Goal: Task Accomplishment & Management: Manage account settings

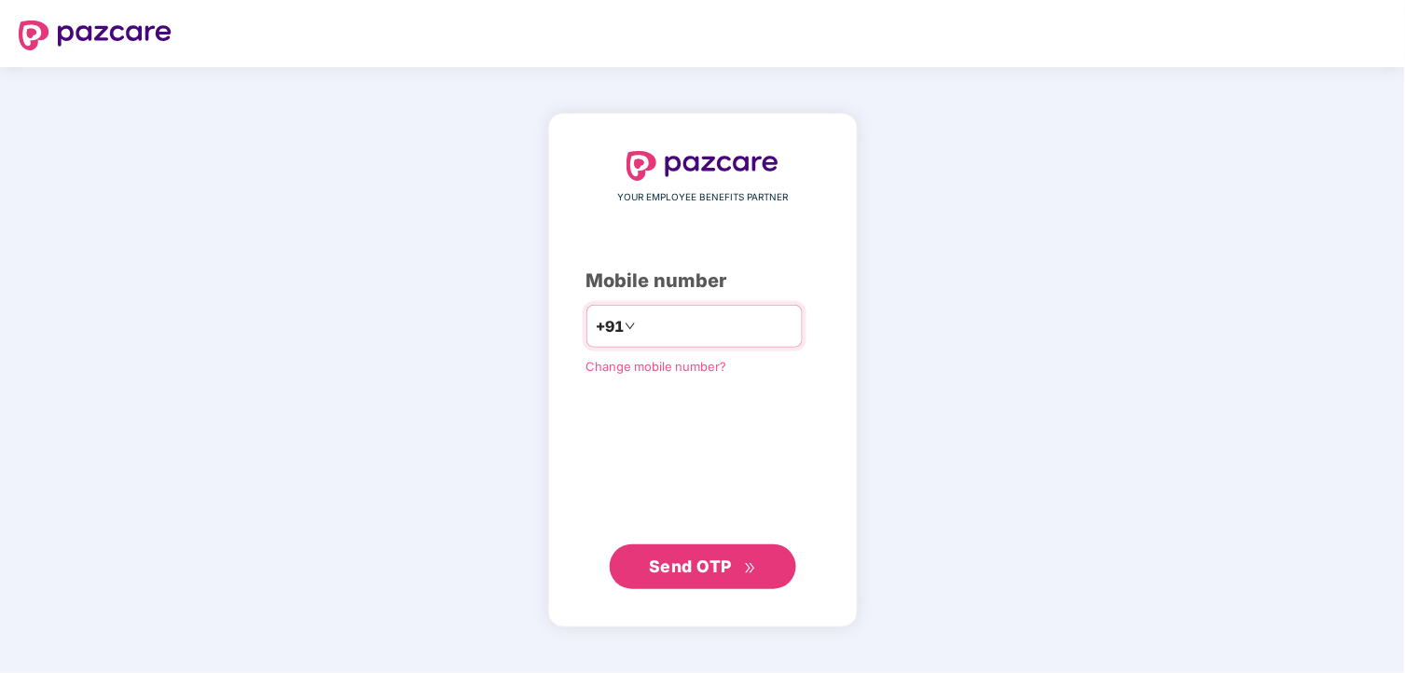
click at [640, 322] on input "**********" at bounding box center [716, 326] width 153 height 30
type input "**********"
click at [721, 562] on span "Send OTP" at bounding box center [690, 566] width 83 height 20
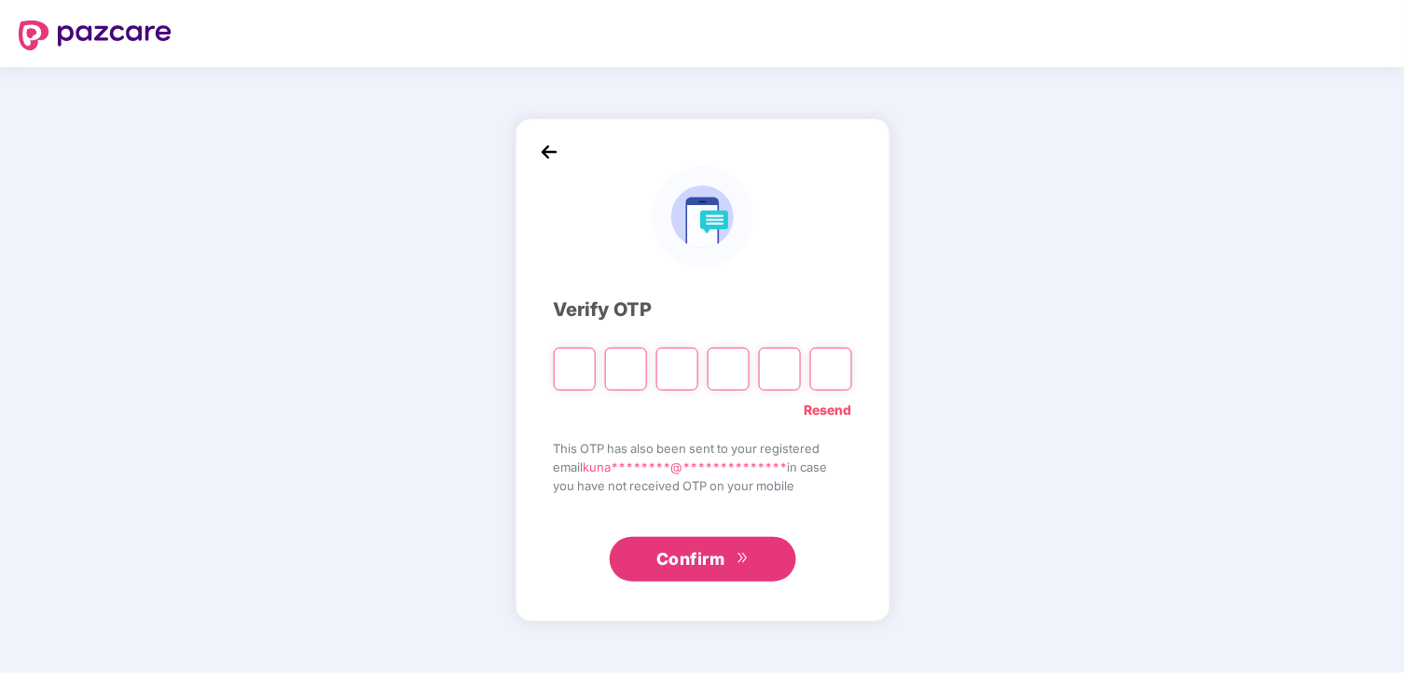
type input "*"
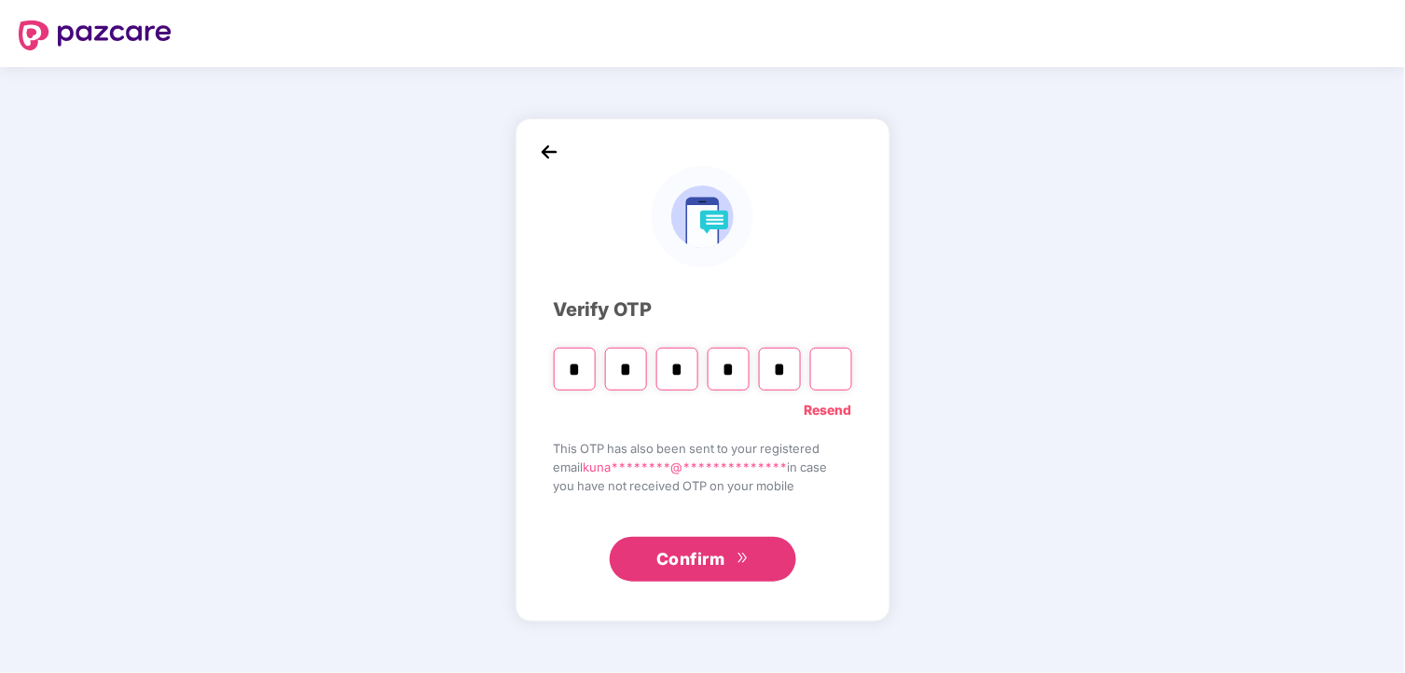
type input "*"
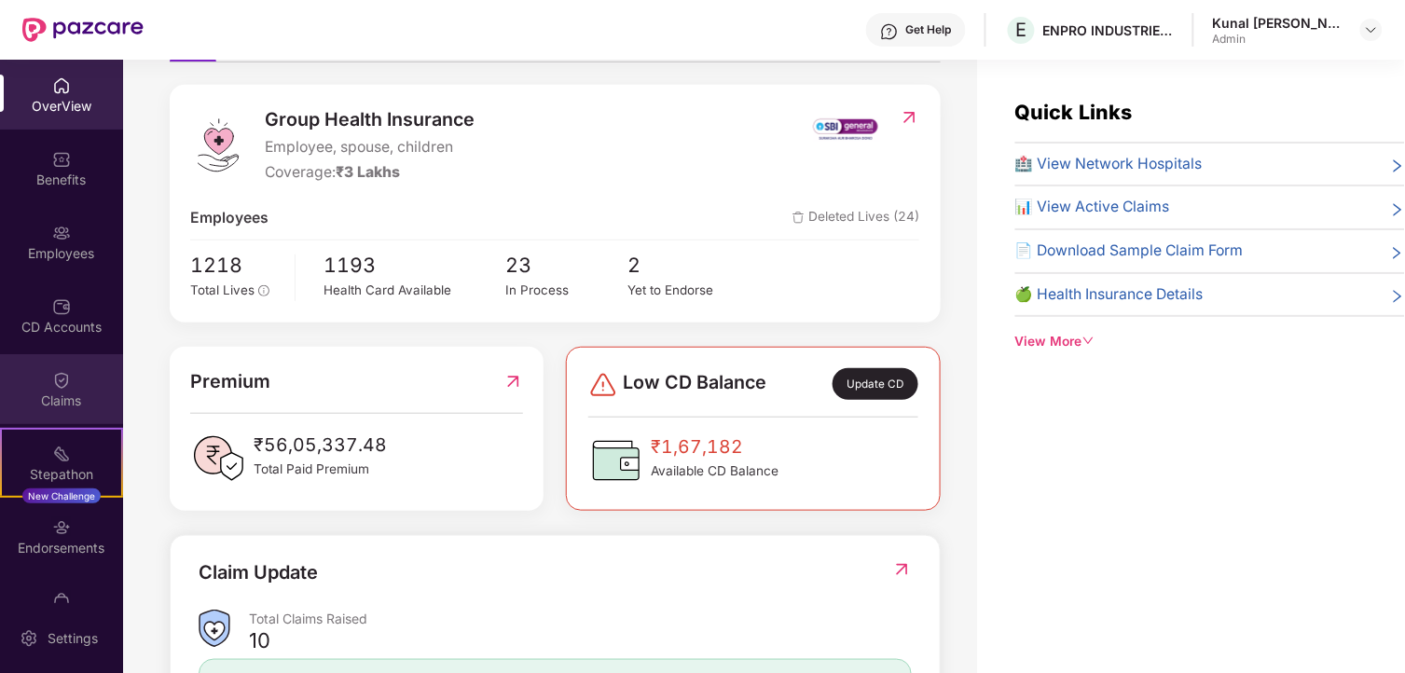
scroll to position [207, 0]
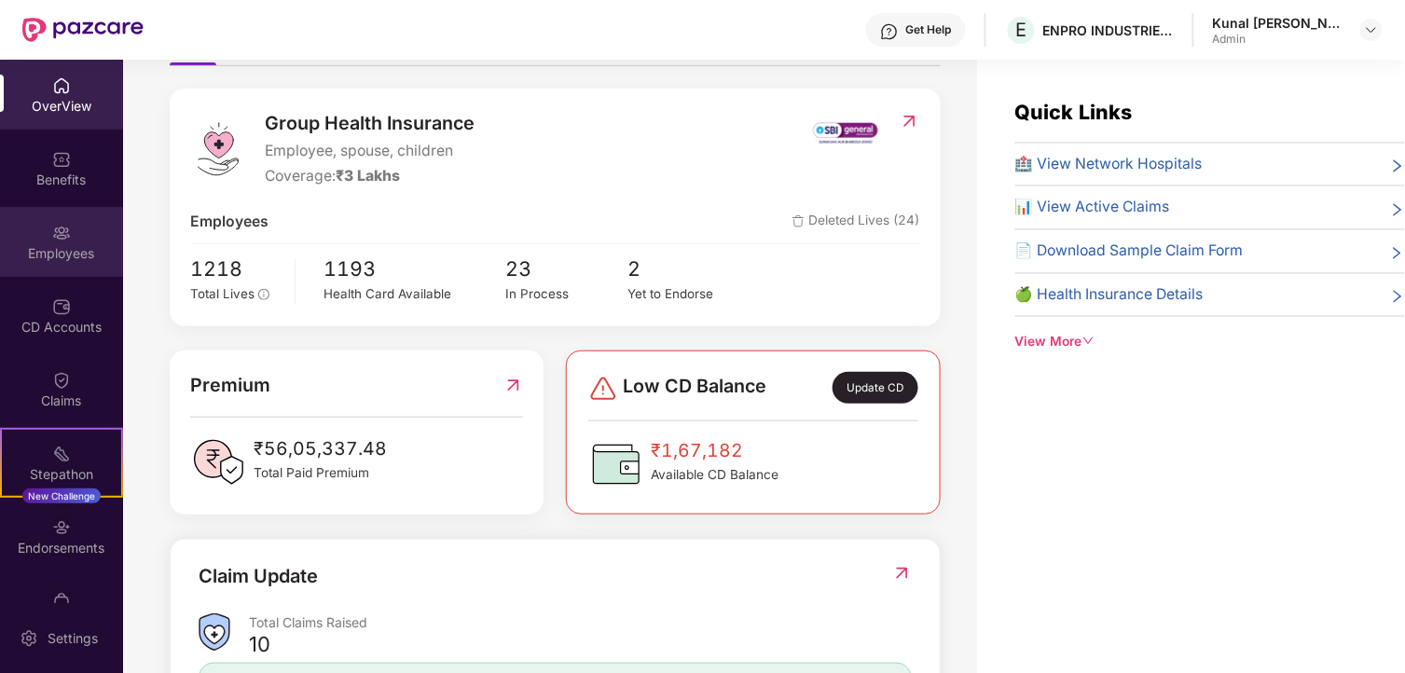
click at [72, 263] on div "Employees" at bounding box center [61, 242] width 123 height 70
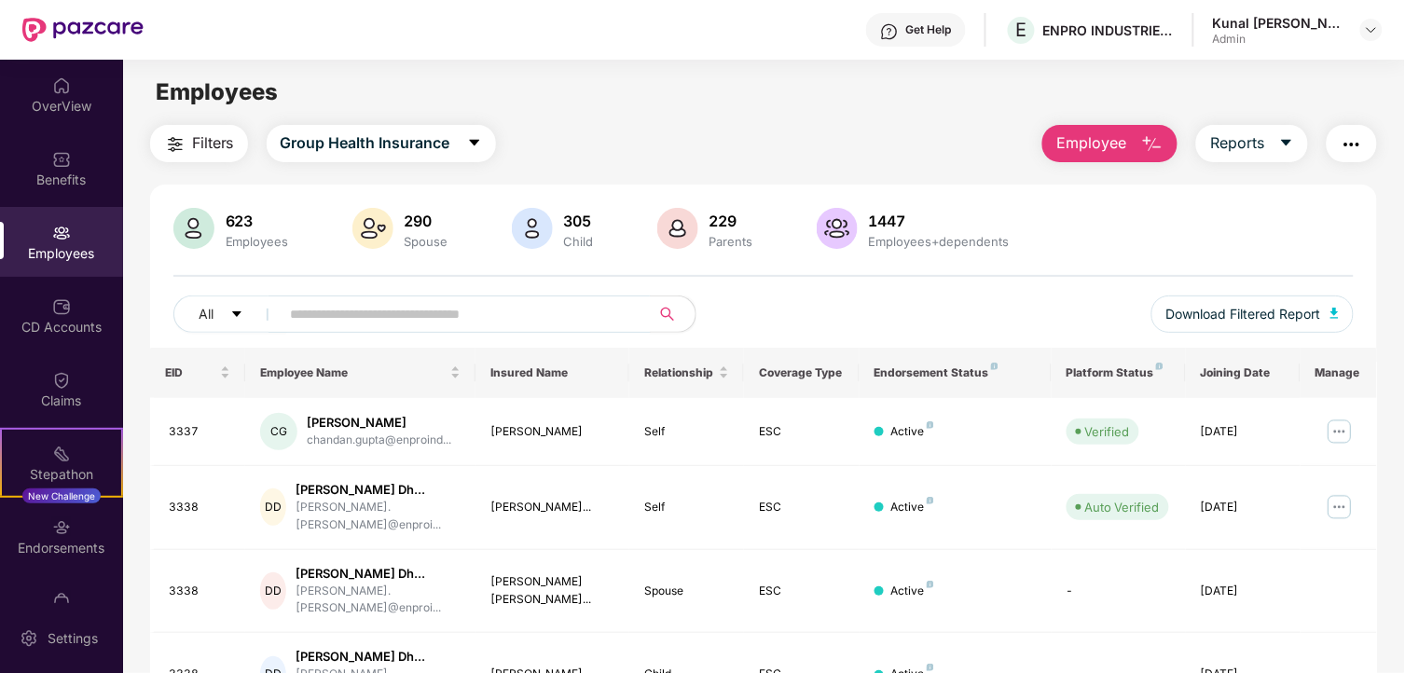
click at [48, 248] on div "Employees" at bounding box center [61, 253] width 123 height 19
click at [48, 117] on div "OverView" at bounding box center [61, 95] width 123 height 70
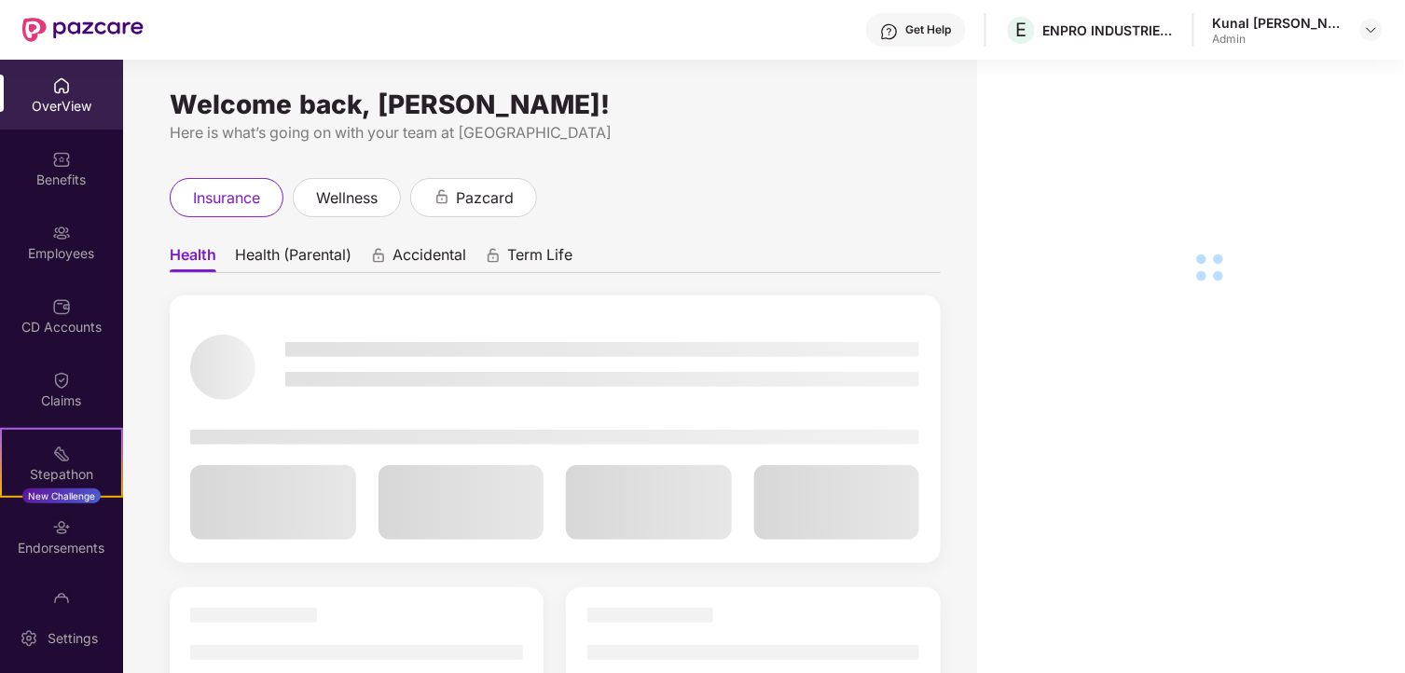
click at [65, 229] on img at bounding box center [61, 233] width 19 height 19
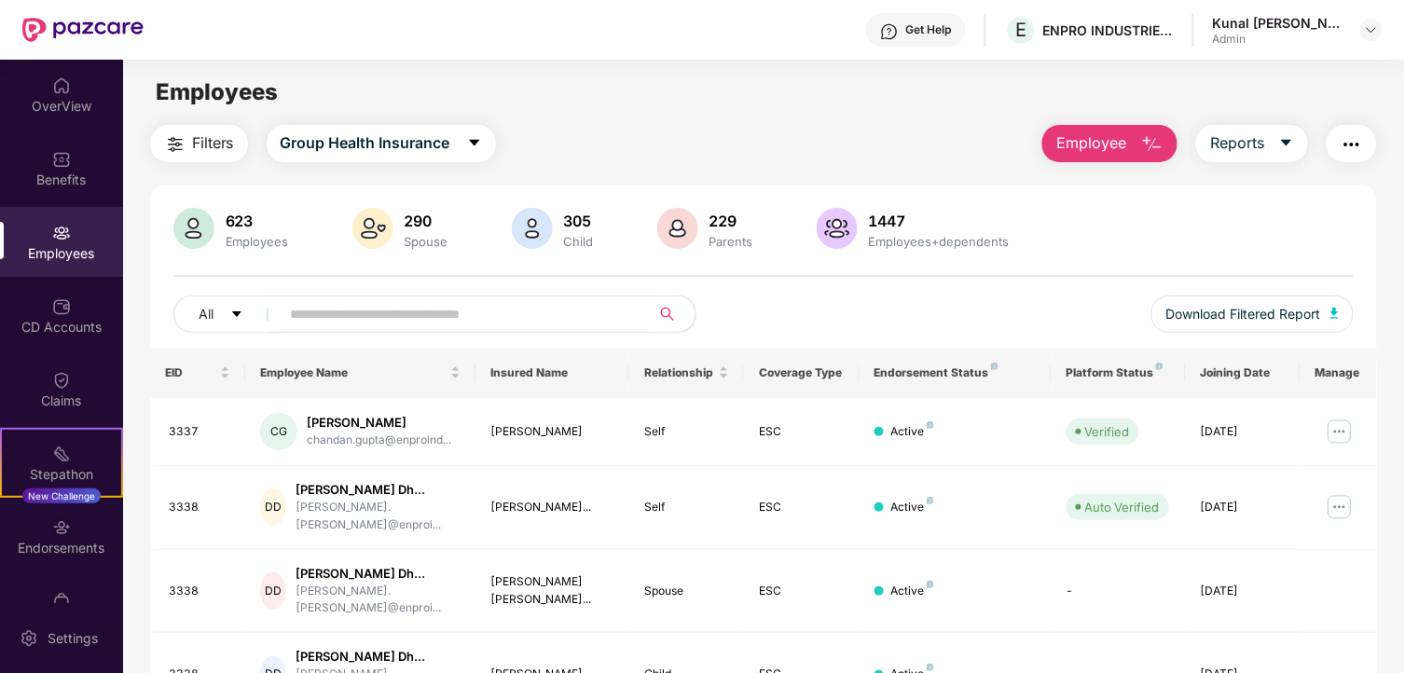
click at [364, 306] on input "text" at bounding box center [458, 314] width 335 height 28
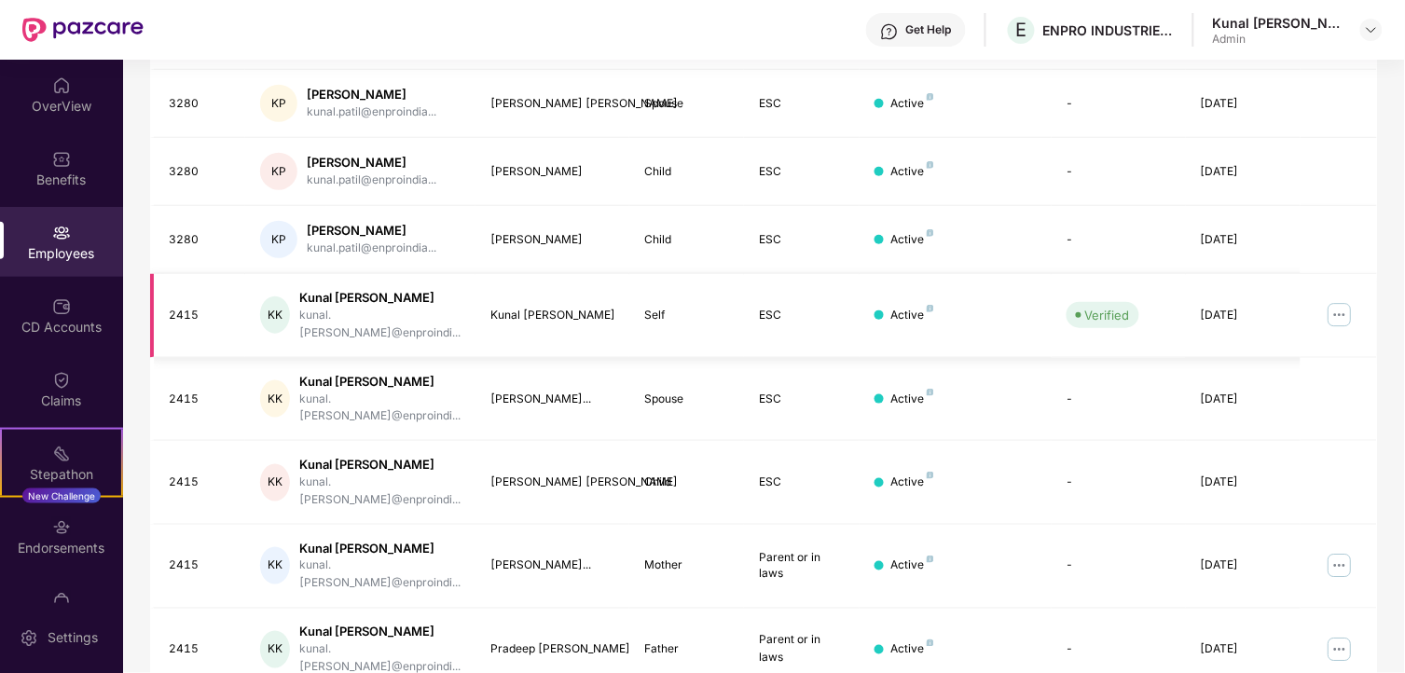
scroll to position [405, 0]
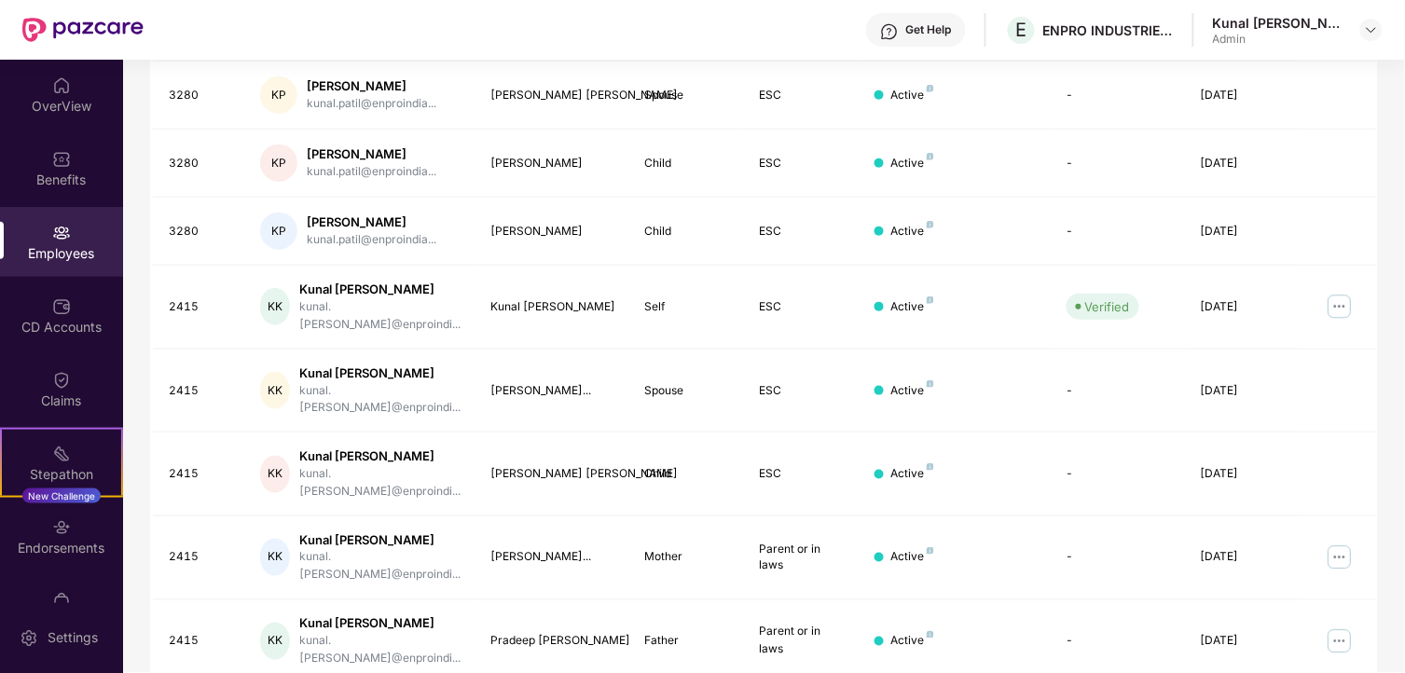
type input "*****"
click at [72, 247] on div "Employees" at bounding box center [61, 253] width 123 height 19
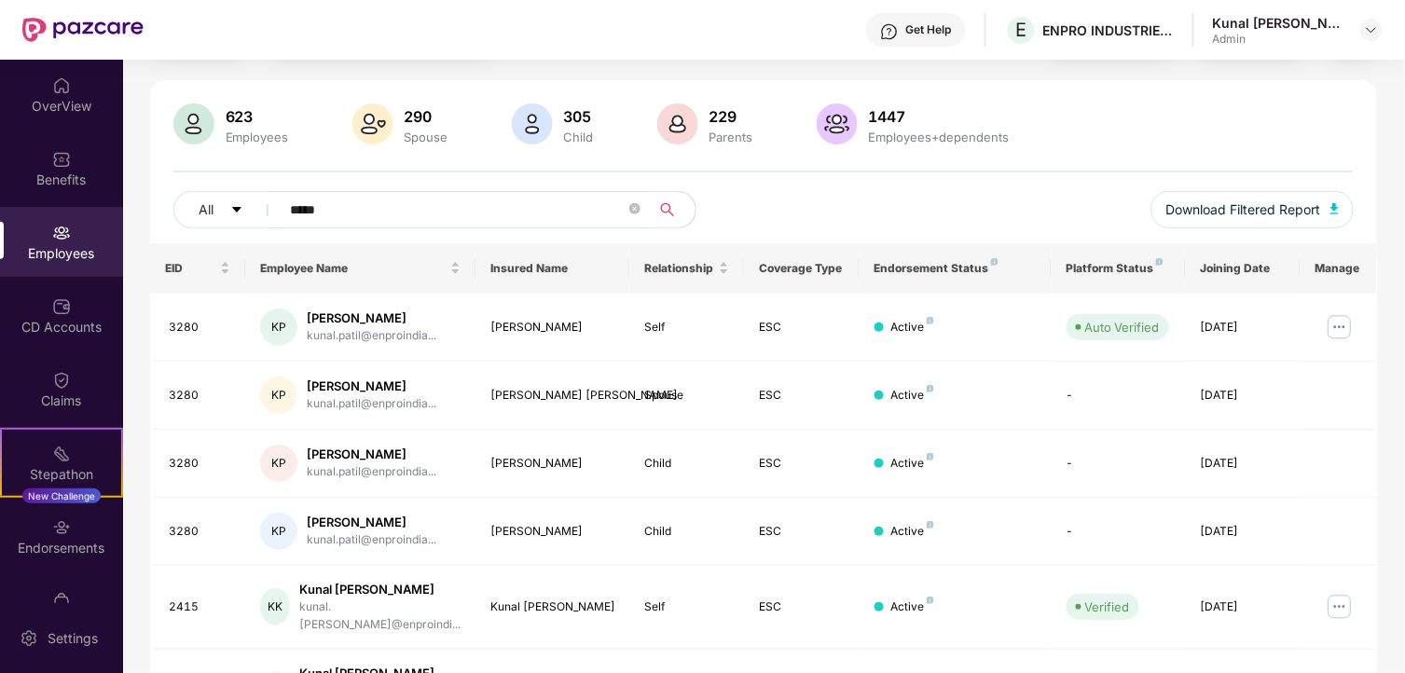
scroll to position [0, 0]
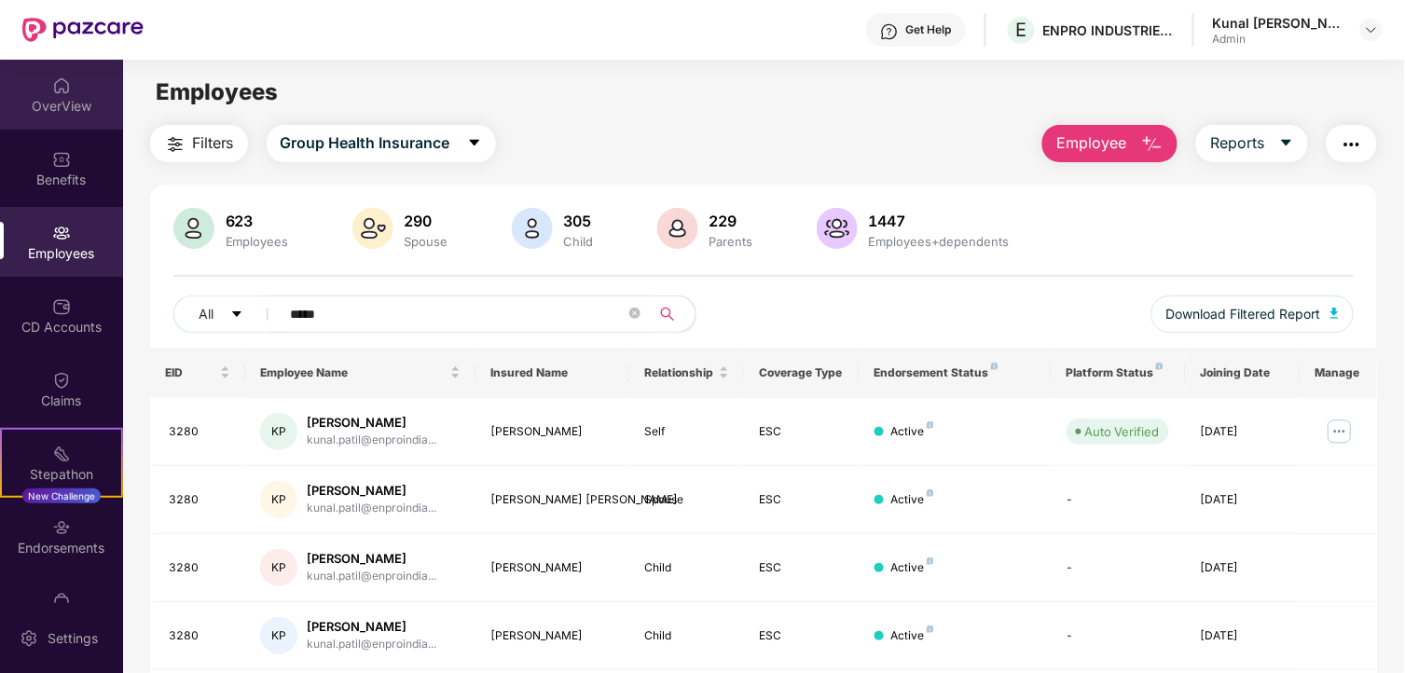
click at [62, 110] on div "OverView" at bounding box center [61, 106] width 123 height 19
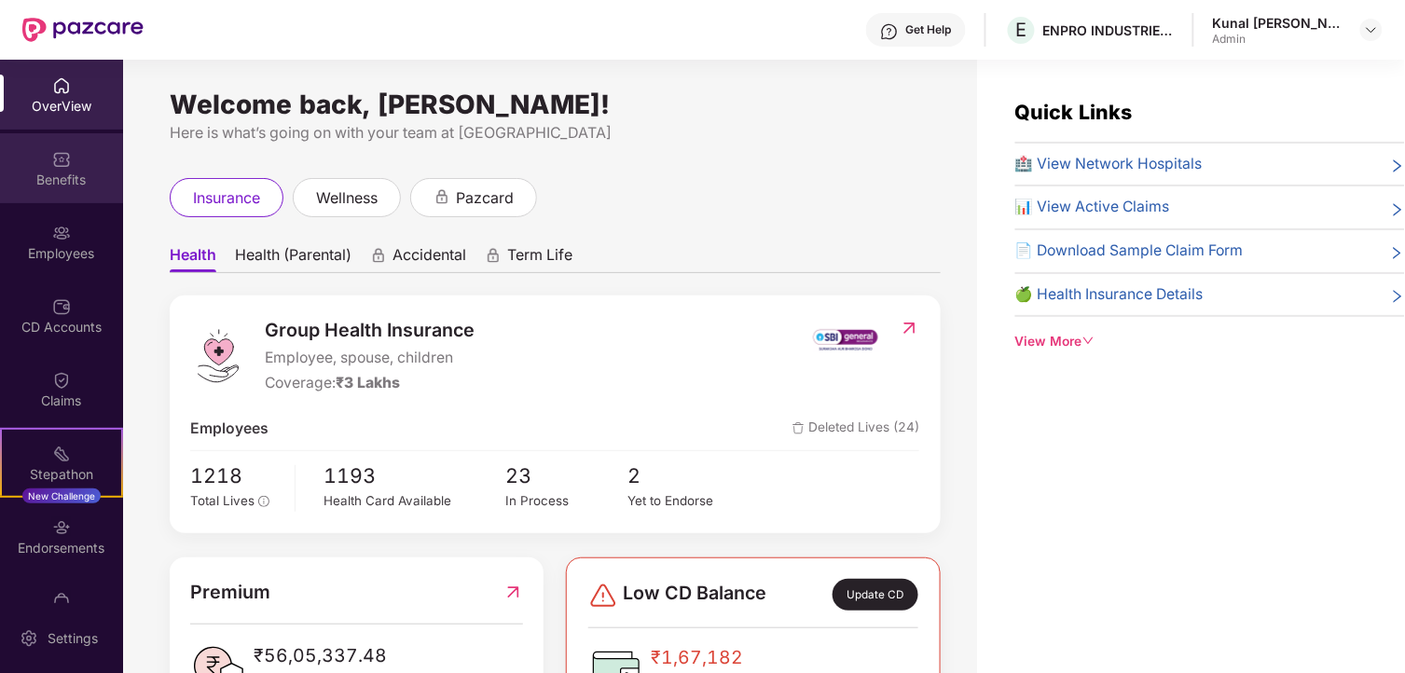
click at [62, 177] on div "Benefits" at bounding box center [61, 180] width 123 height 19
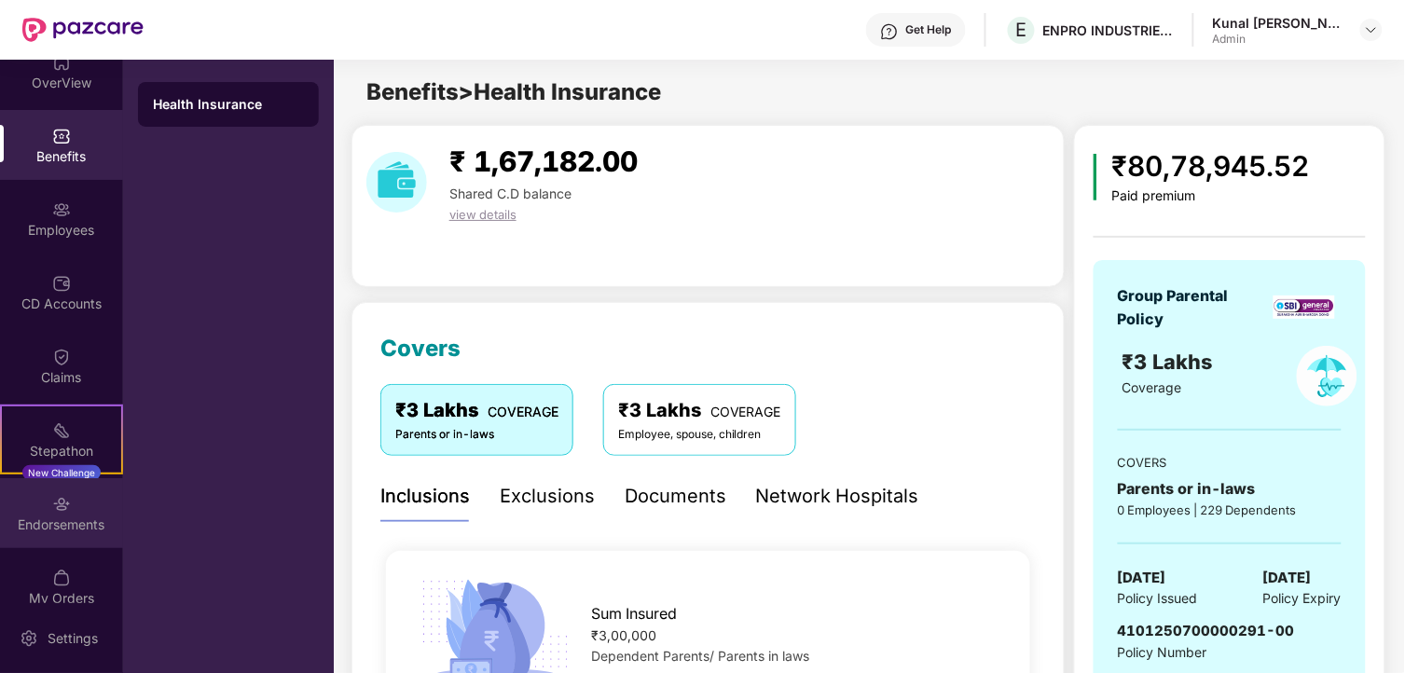
scroll to position [45, 0]
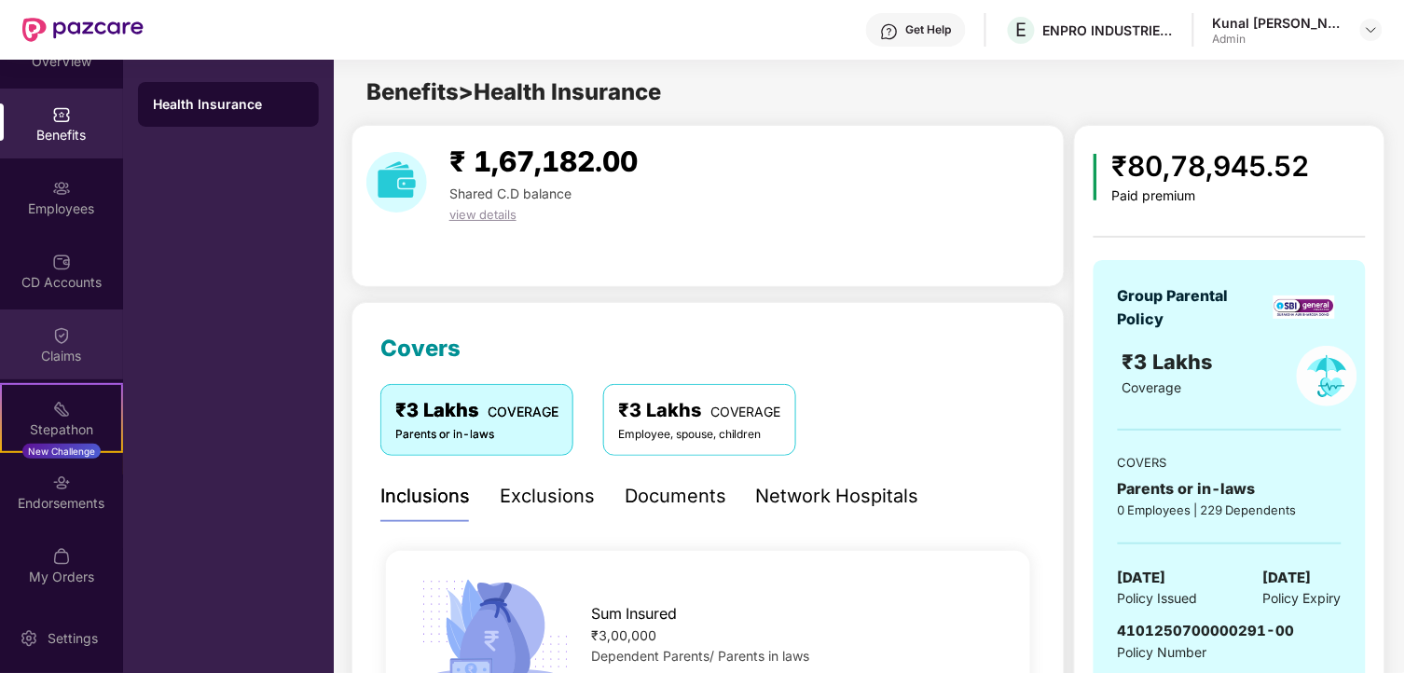
click at [68, 356] on div "Claims" at bounding box center [61, 356] width 123 height 19
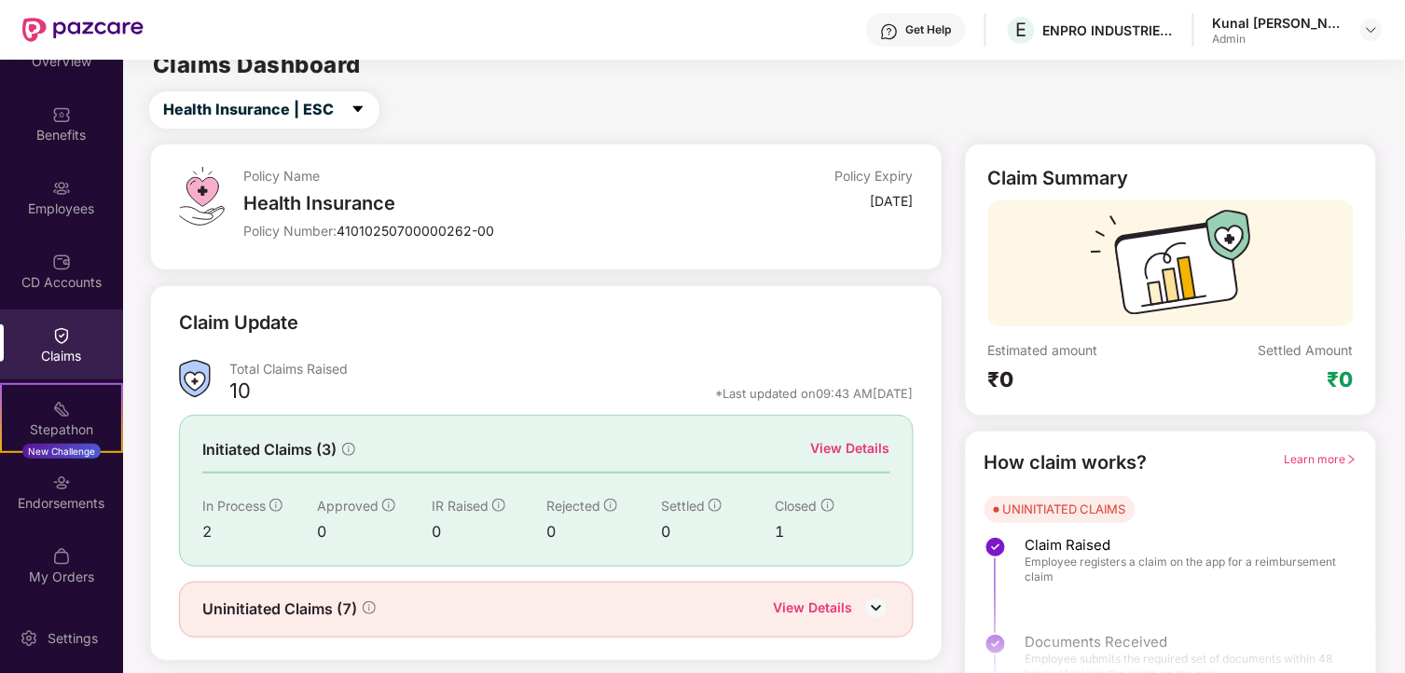
scroll to position [57, 0]
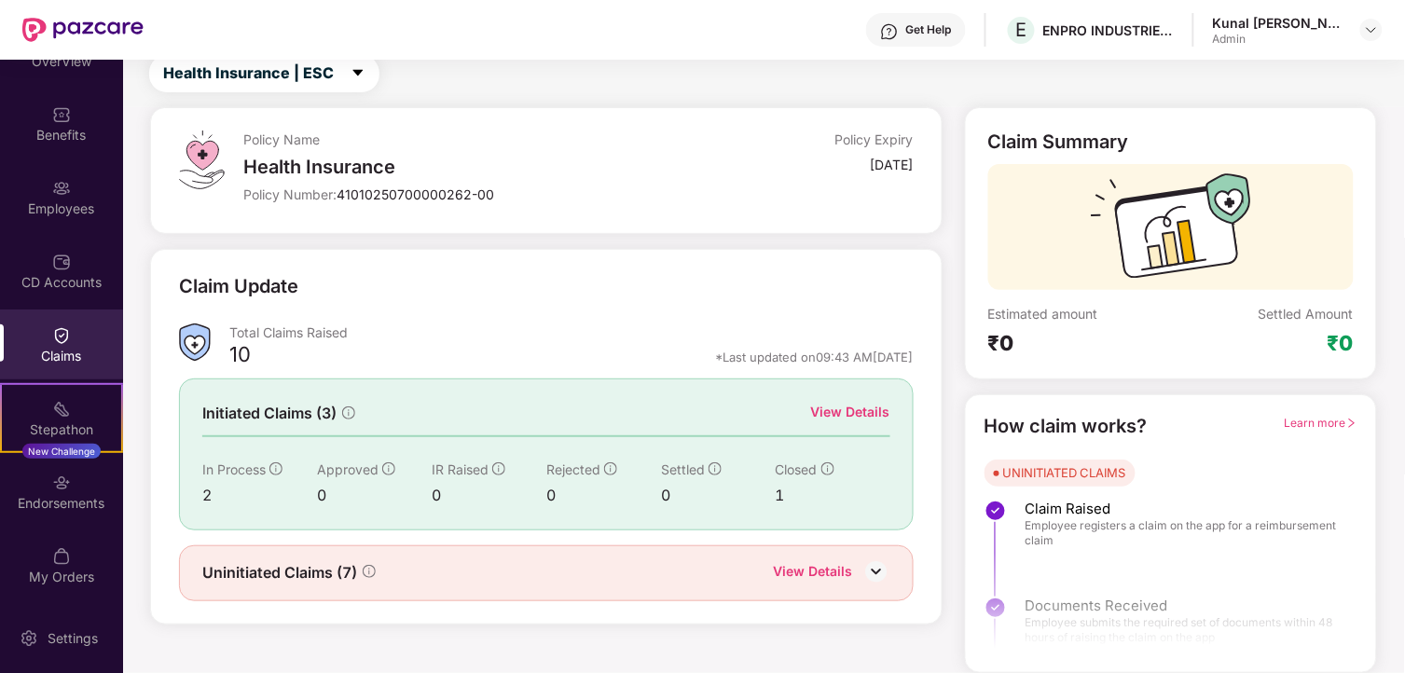
click at [844, 572] on div "View Details" at bounding box center [813, 573] width 79 height 24
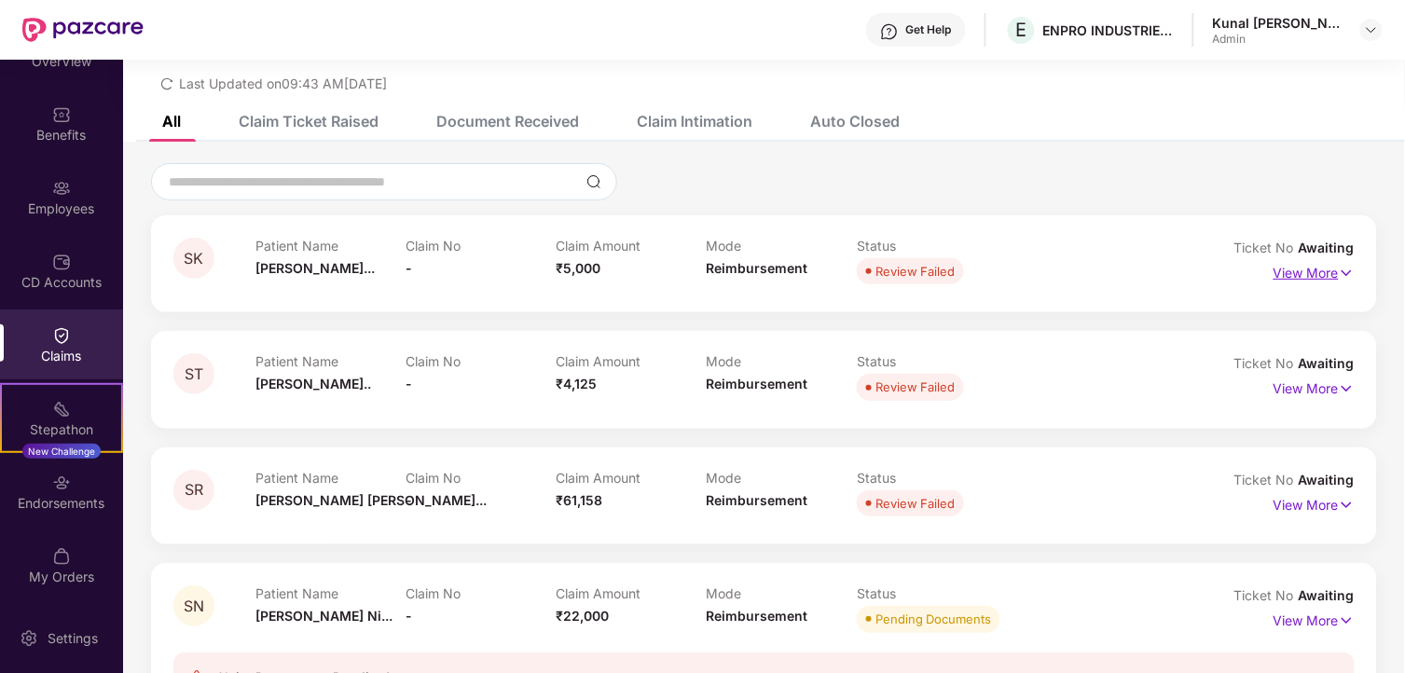
click at [1279, 275] on p "View More" at bounding box center [1313, 270] width 81 height 25
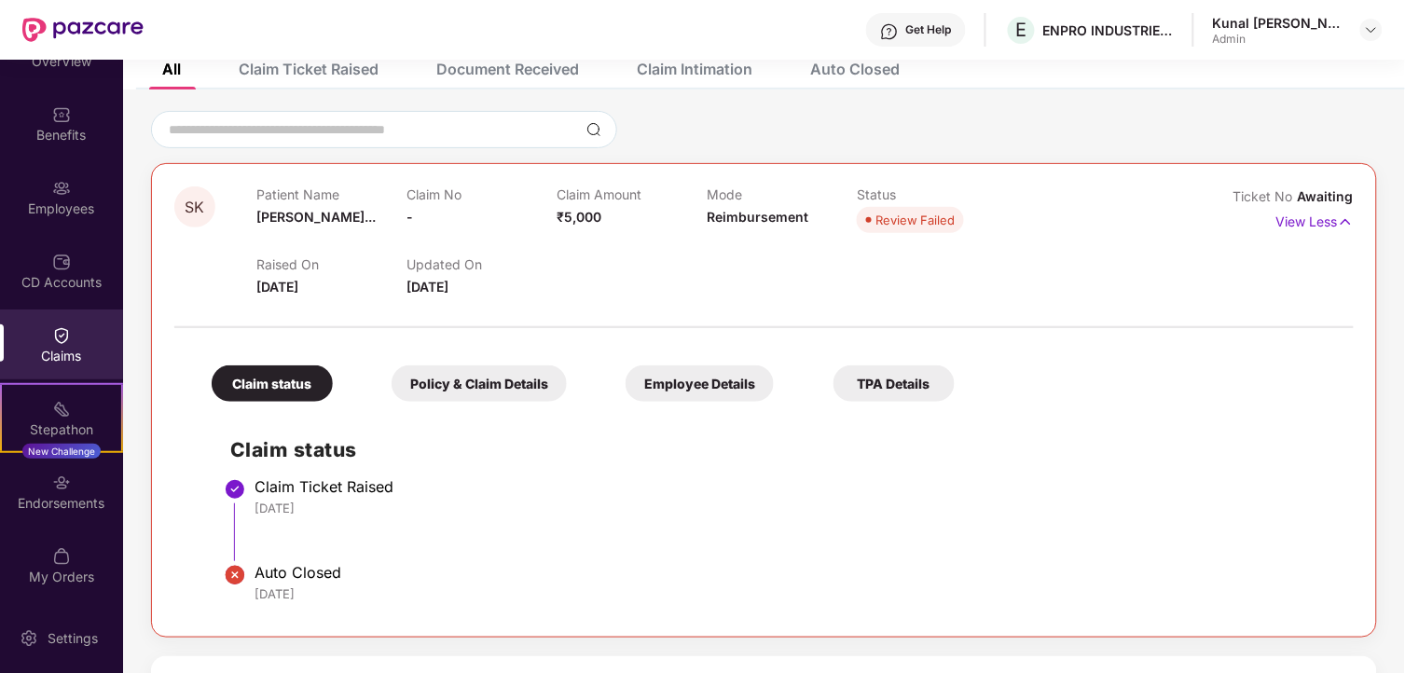
scroll to position [264, 0]
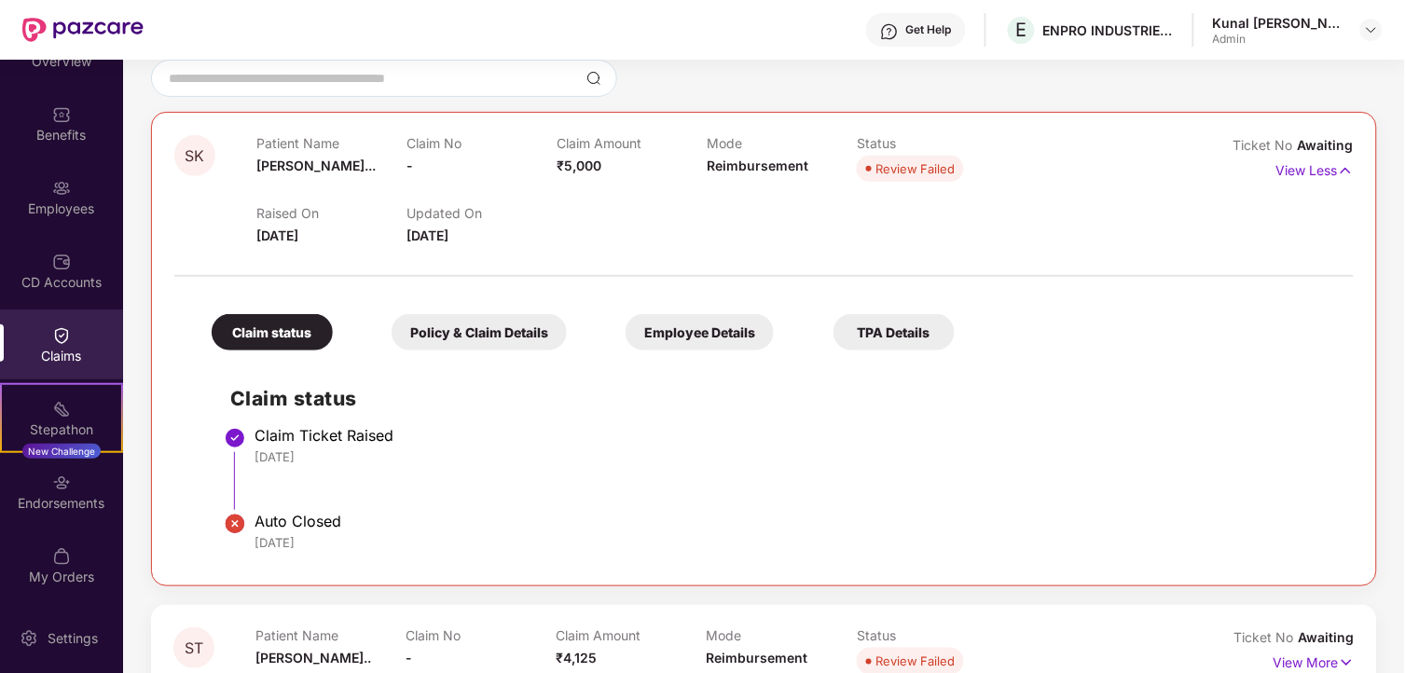
click at [470, 318] on div "Policy & Claim Details" at bounding box center [479, 332] width 175 height 36
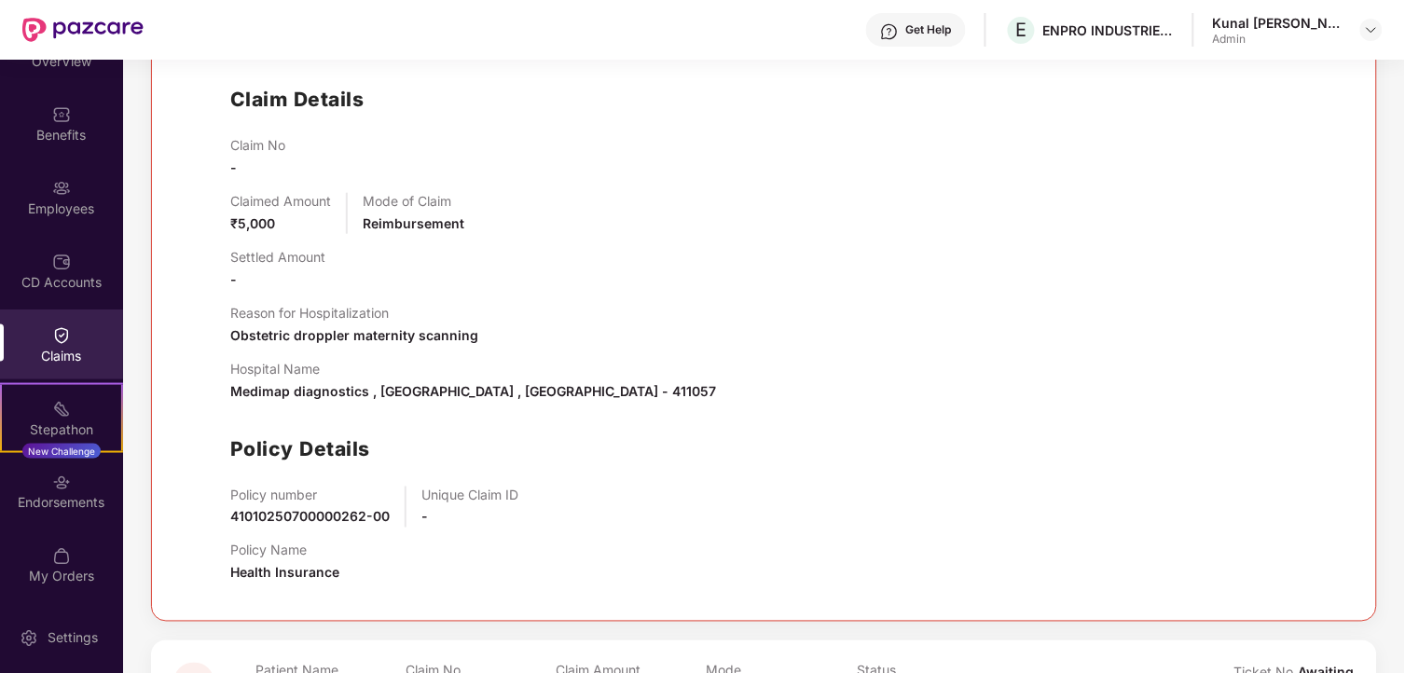
scroll to position [367, 0]
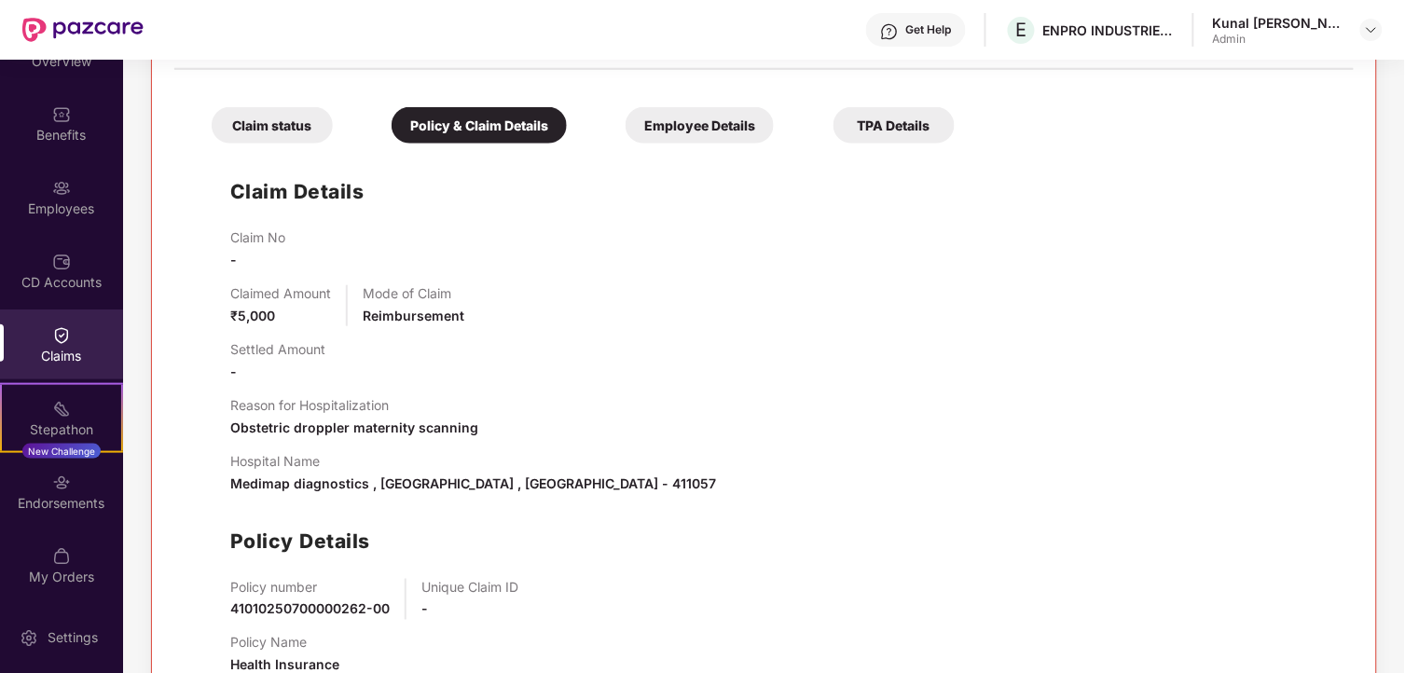
click at [860, 127] on div "TPA Details" at bounding box center [893, 125] width 121 height 36
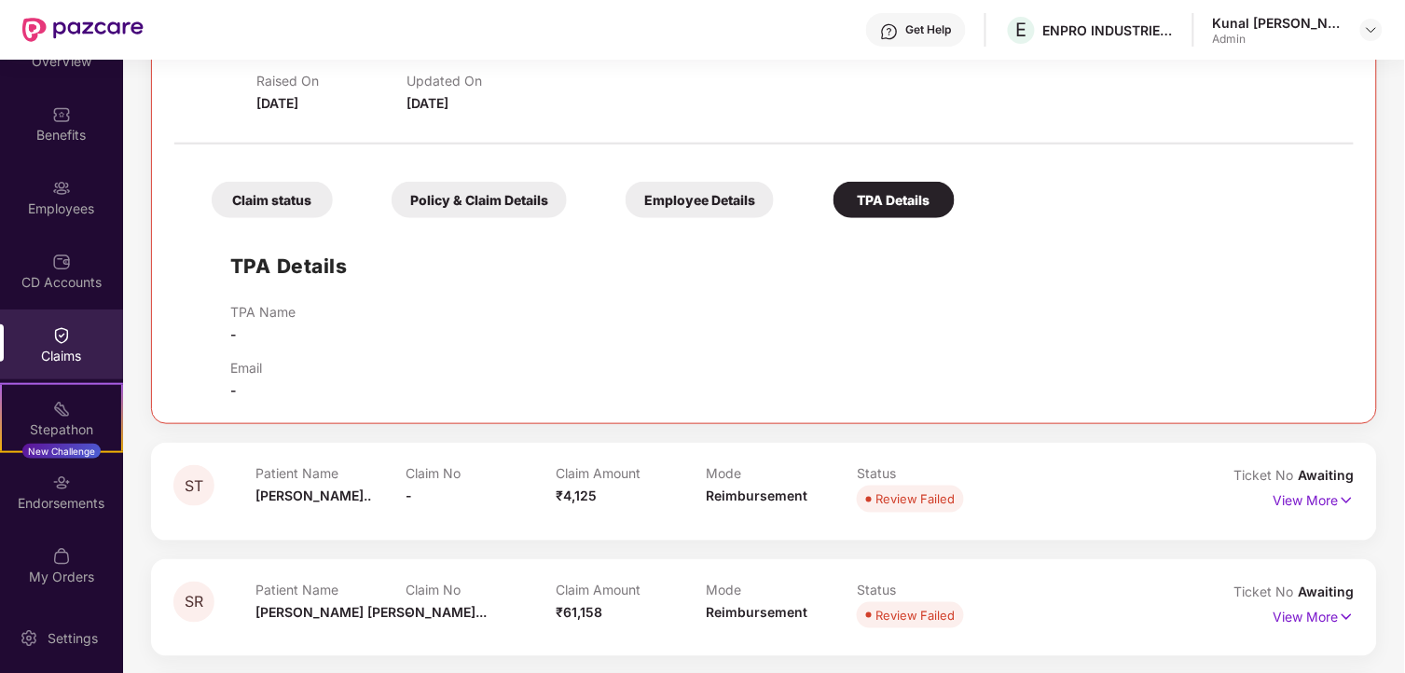
scroll to position [0, 0]
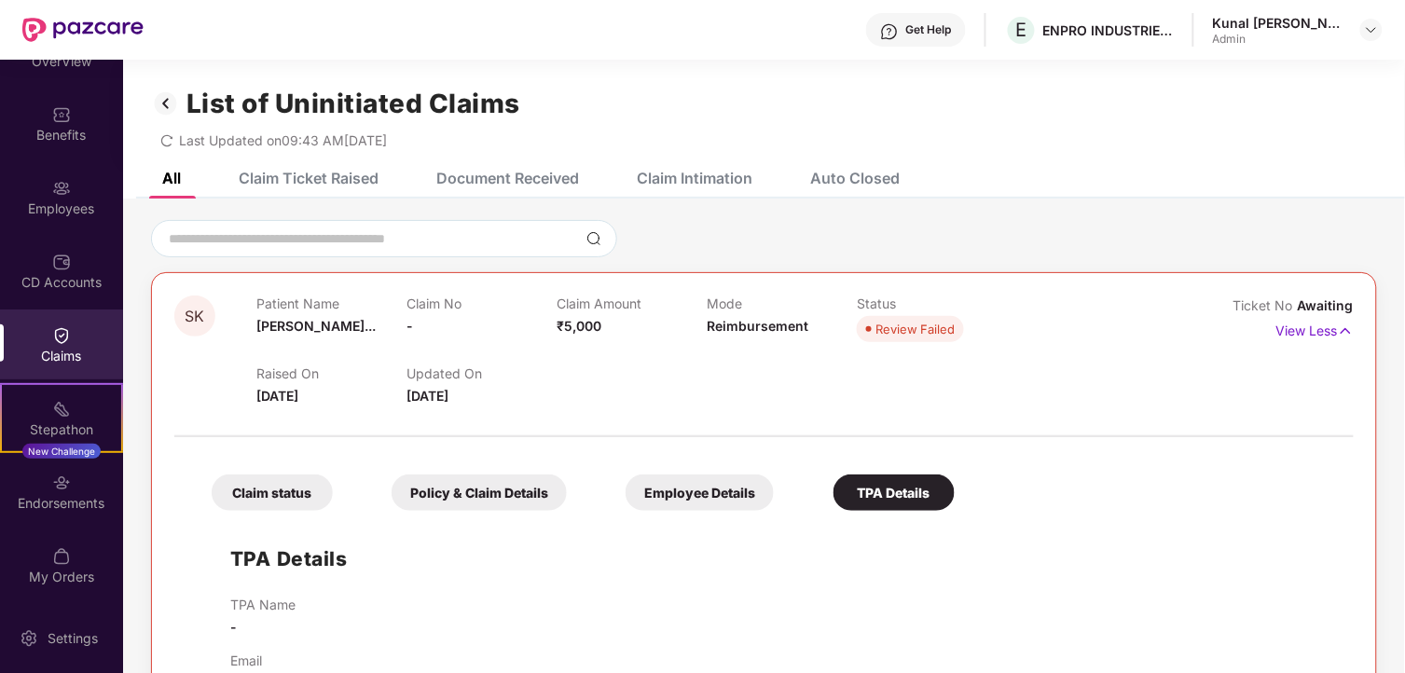
click at [349, 175] on div "Claim Ticket Raised" at bounding box center [309, 178] width 140 height 19
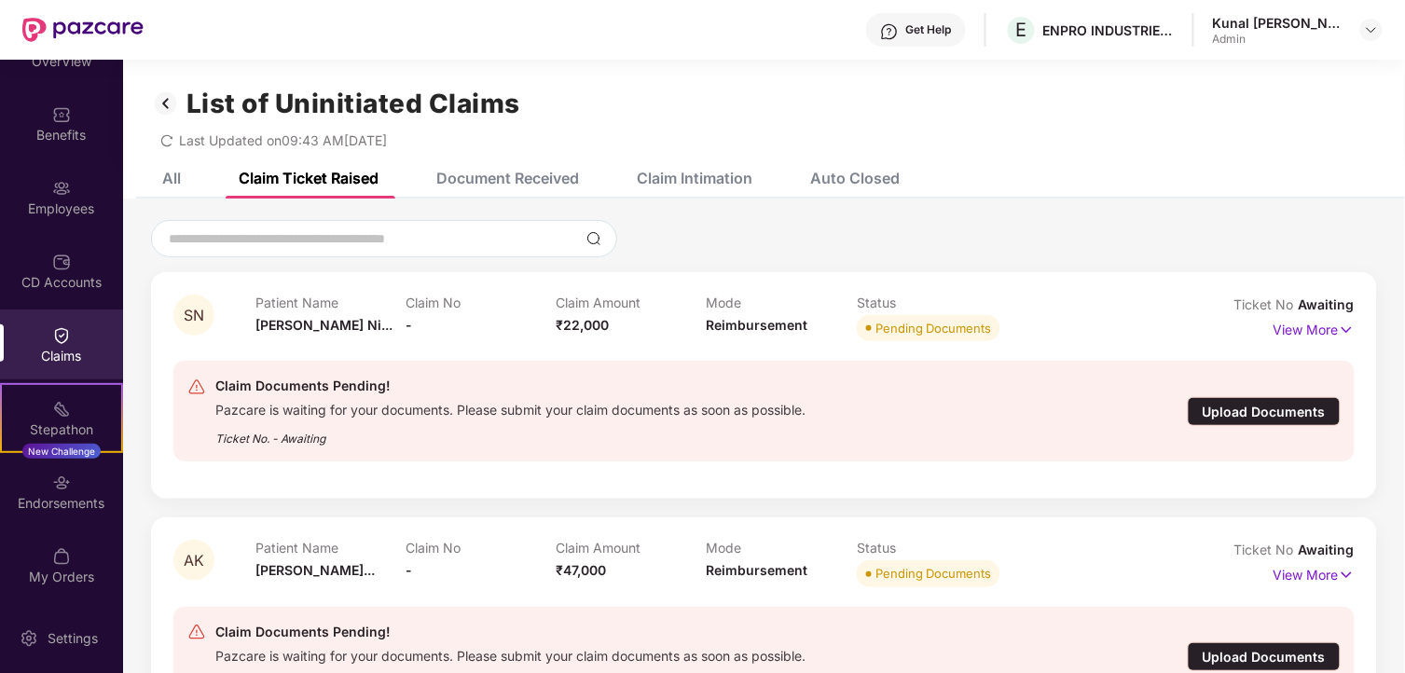
click at [178, 106] on img at bounding box center [166, 104] width 30 height 32
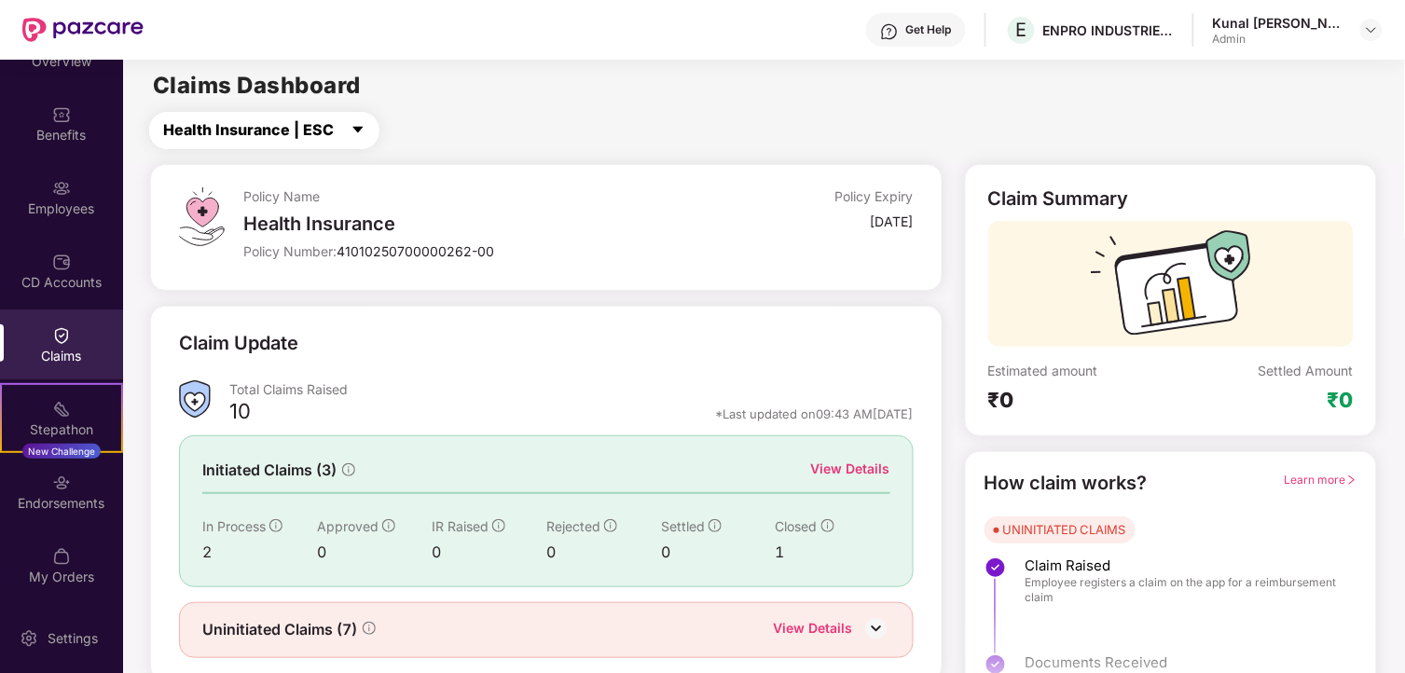
click at [329, 142] on span "Health Insurance | ESC" at bounding box center [248, 129] width 171 height 23
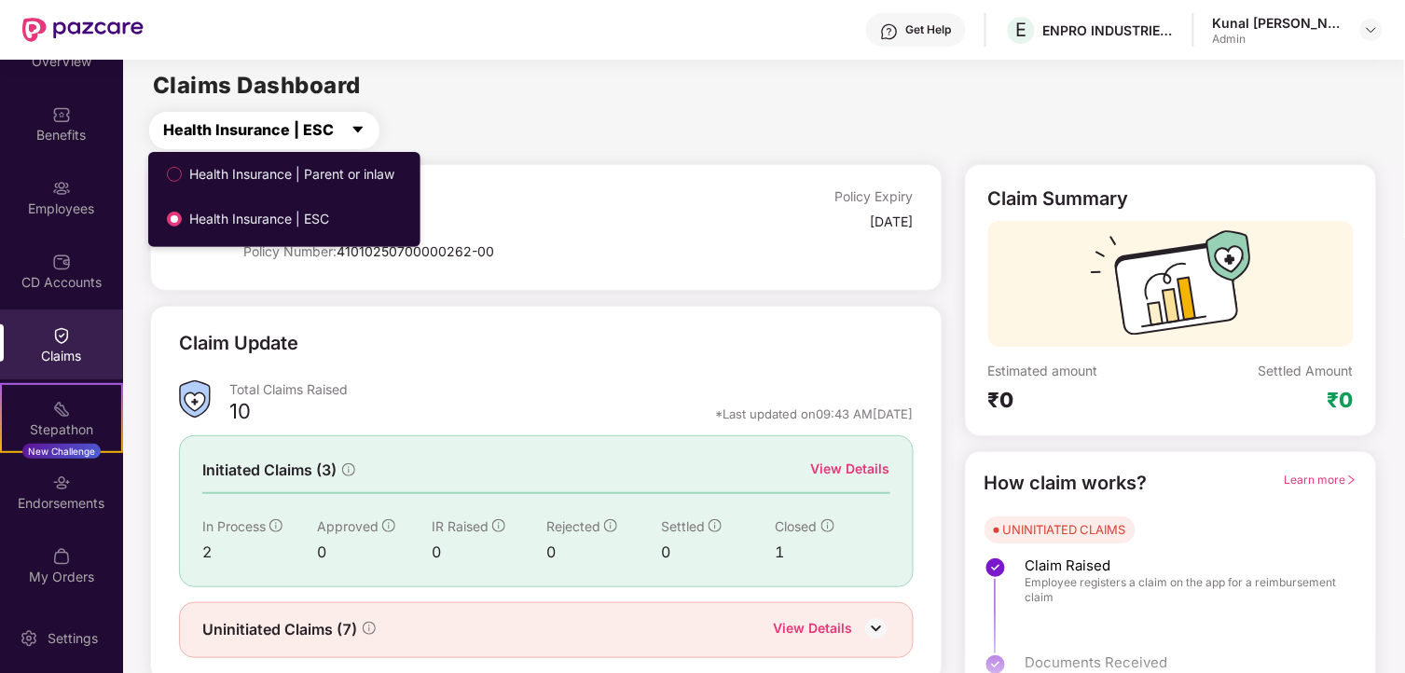
click at [329, 142] on span "Health Insurance | ESC" at bounding box center [248, 129] width 171 height 23
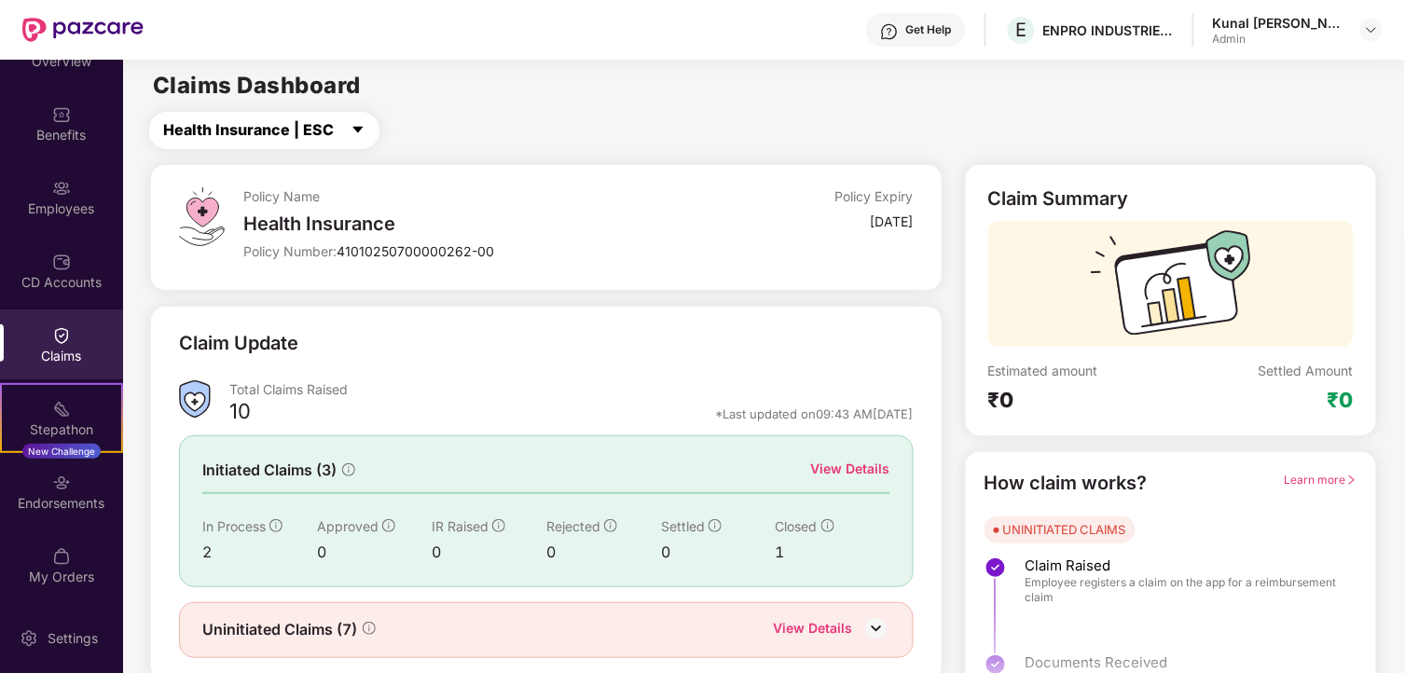
click at [329, 142] on span "Health Insurance | ESC" at bounding box center [248, 129] width 171 height 23
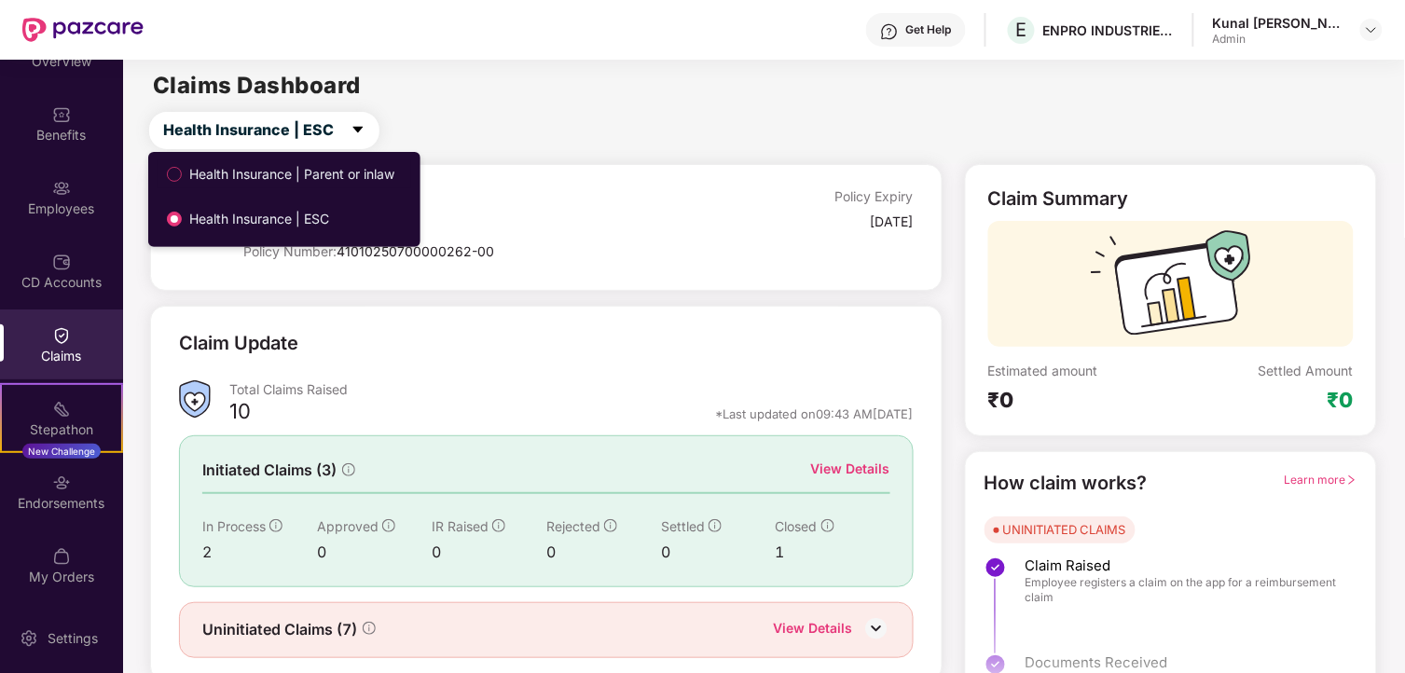
click at [315, 173] on span "Health Insurance | Parent or inlaw" at bounding box center [292, 174] width 220 height 21
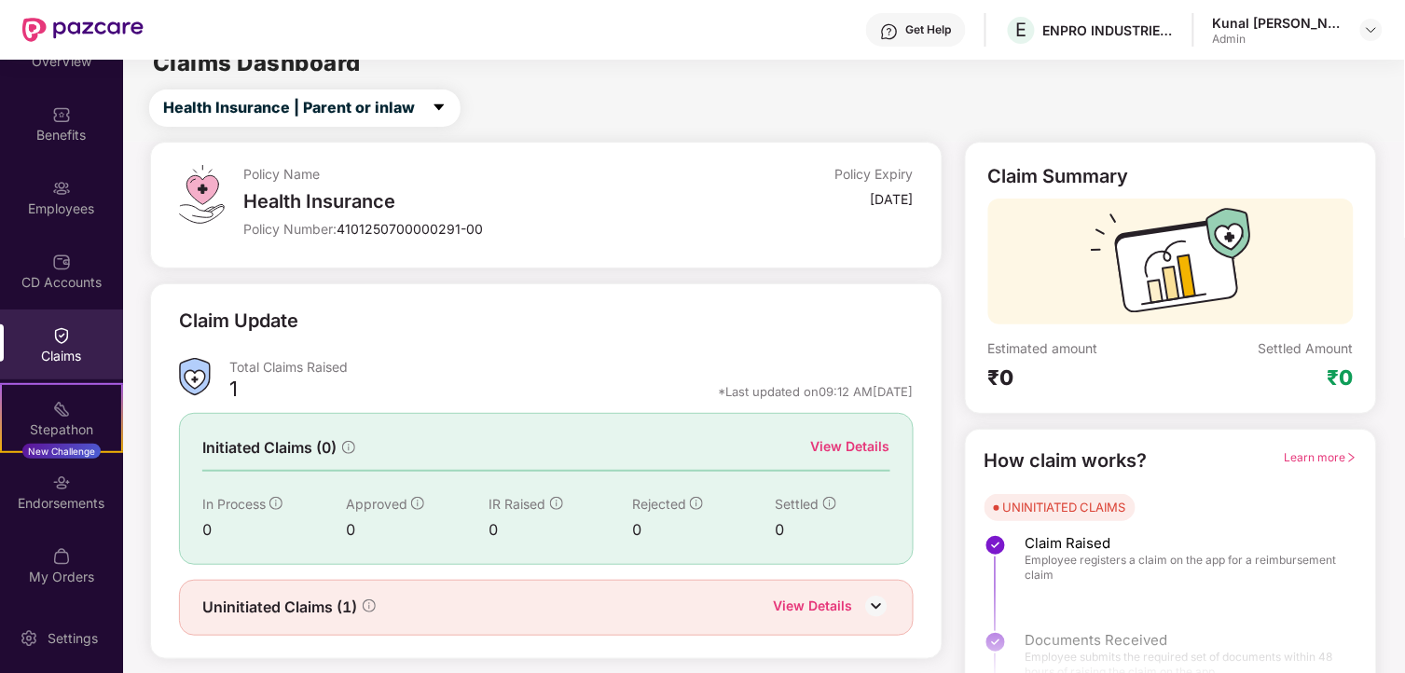
scroll to position [57, 0]
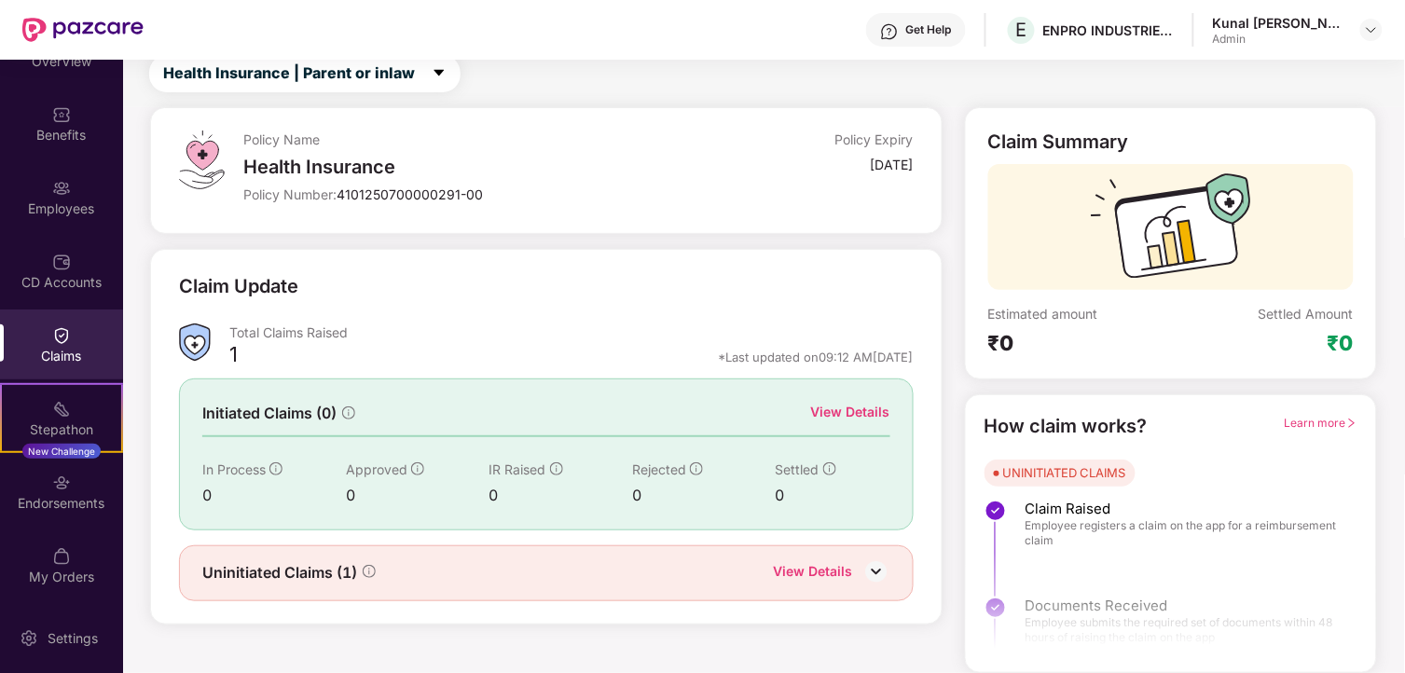
click at [831, 569] on div "View Details" at bounding box center [813, 573] width 79 height 24
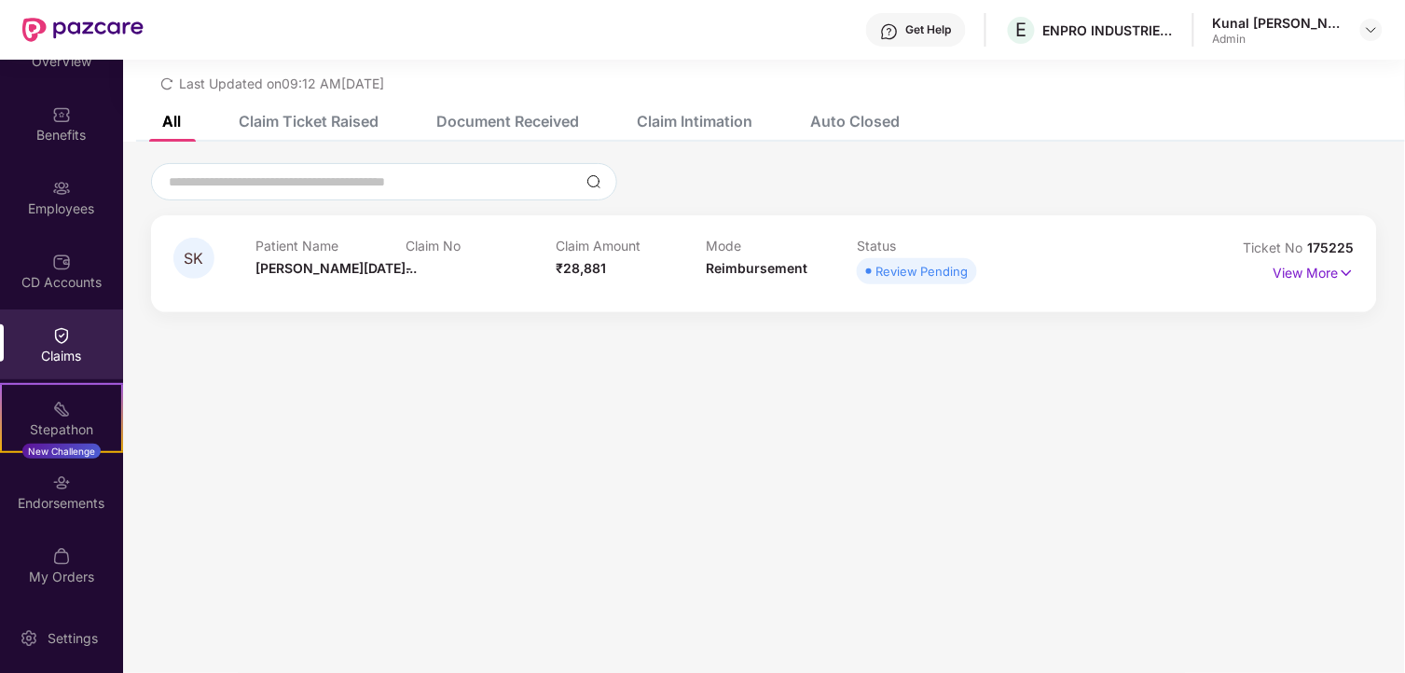
click at [341, 123] on div "Claim Ticket Raised" at bounding box center [309, 121] width 140 height 19
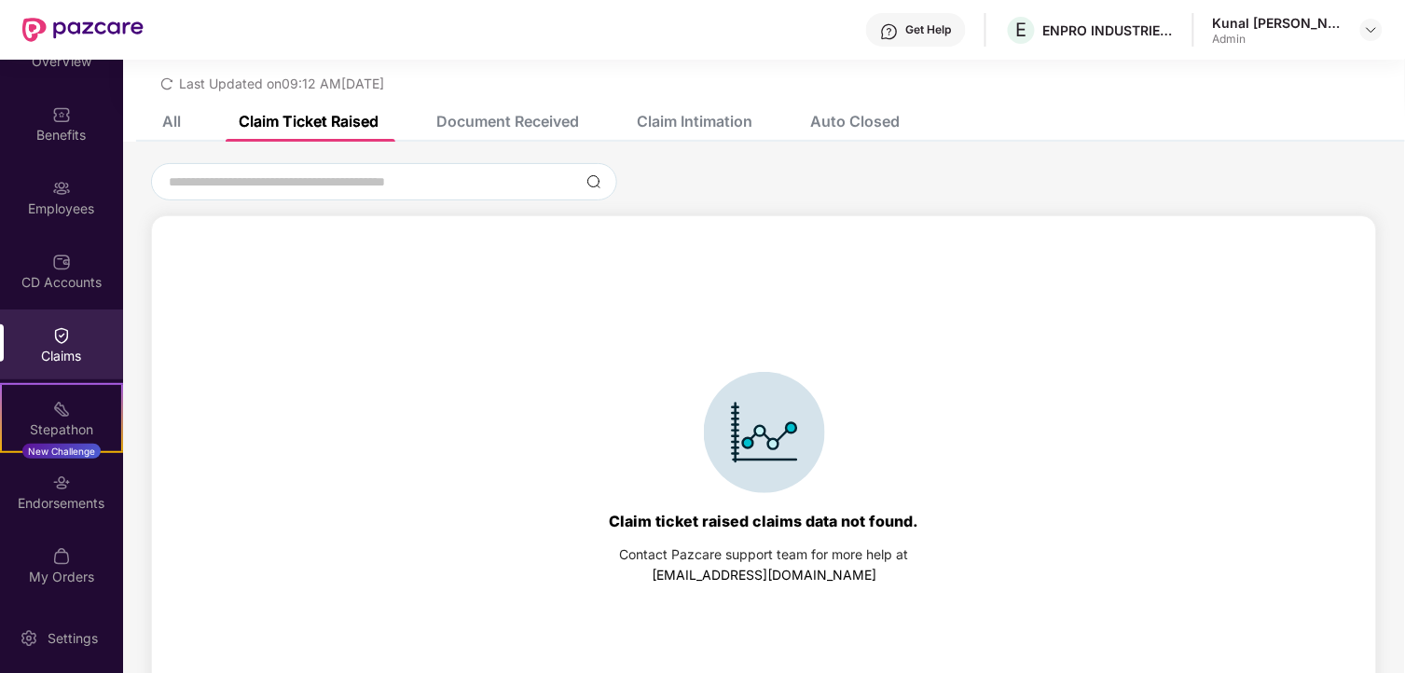
click at [508, 121] on div "Document Received" at bounding box center [507, 121] width 143 height 19
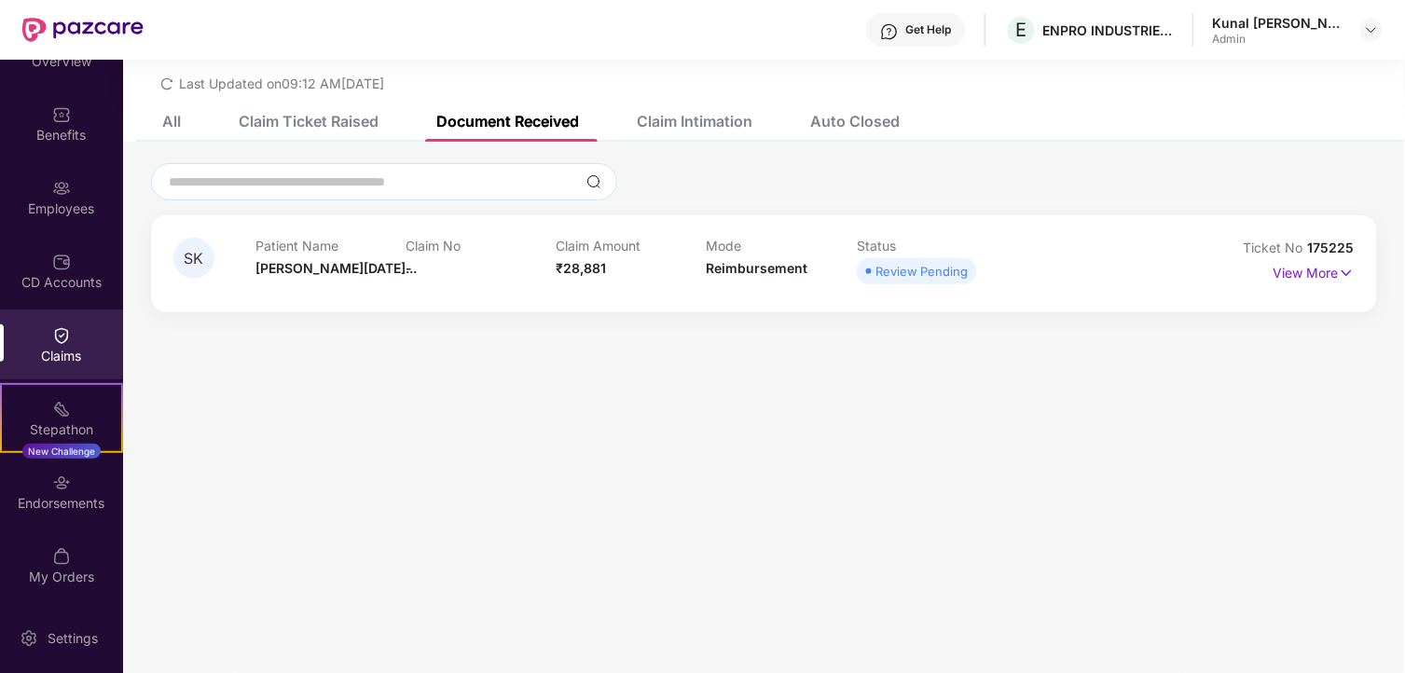
click at [681, 118] on div "Claim Intimation" at bounding box center [695, 121] width 116 height 19
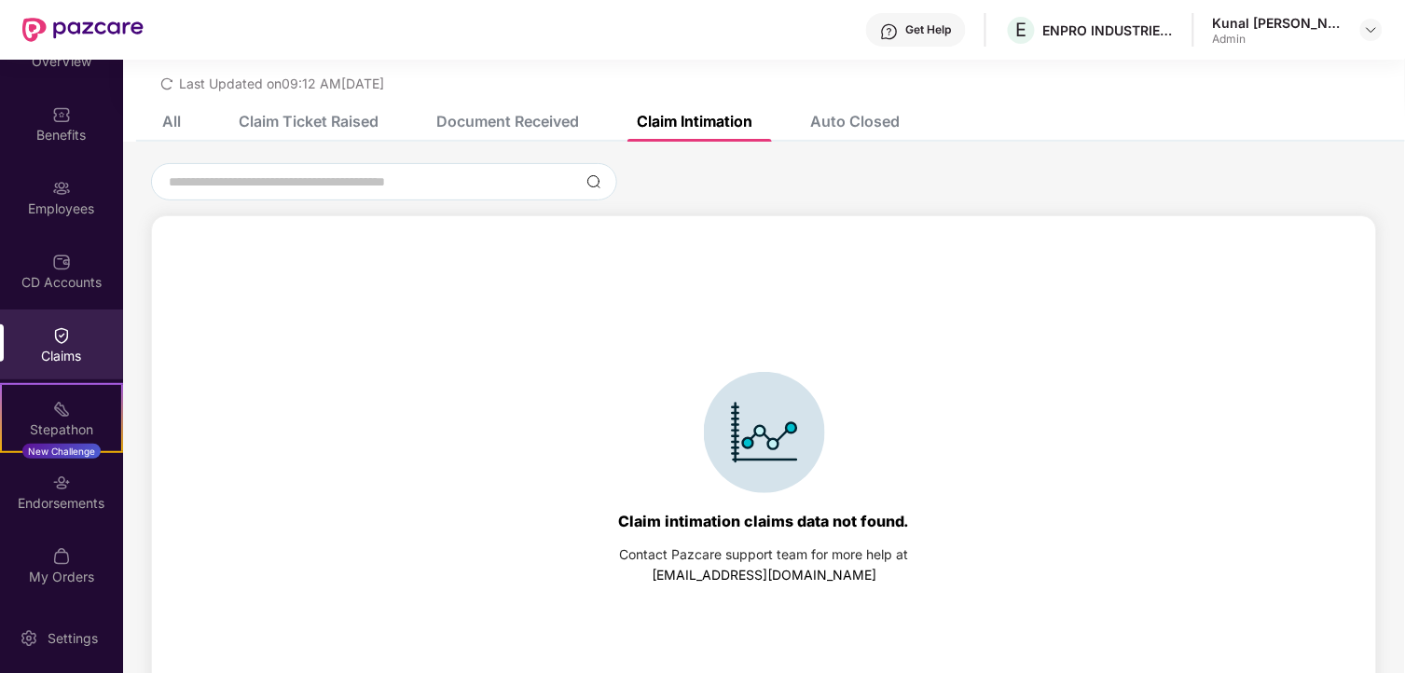
click at [846, 117] on div "Auto Closed" at bounding box center [854, 121] width 89 height 19
click at [164, 118] on div "All" at bounding box center [171, 121] width 19 height 19
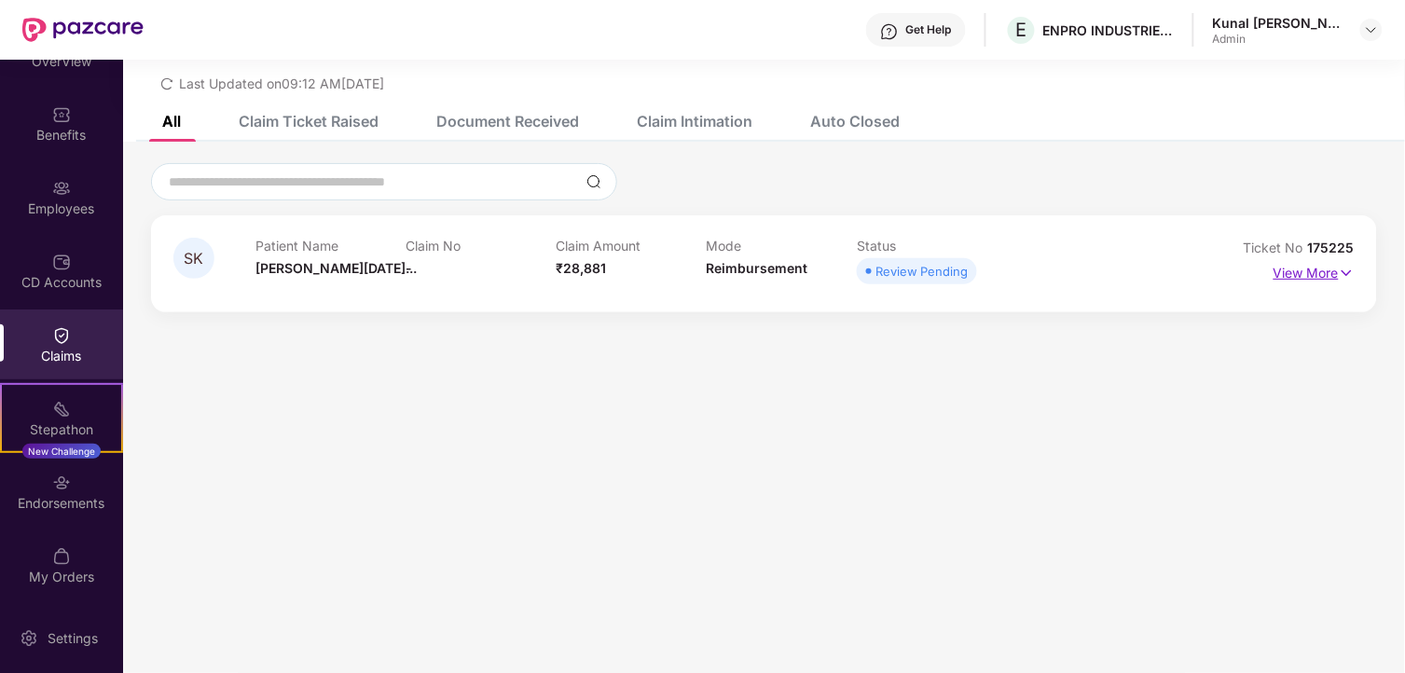
click at [1298, 268] on p "View More" at bounding box center [1313, 270] width 81 height 25
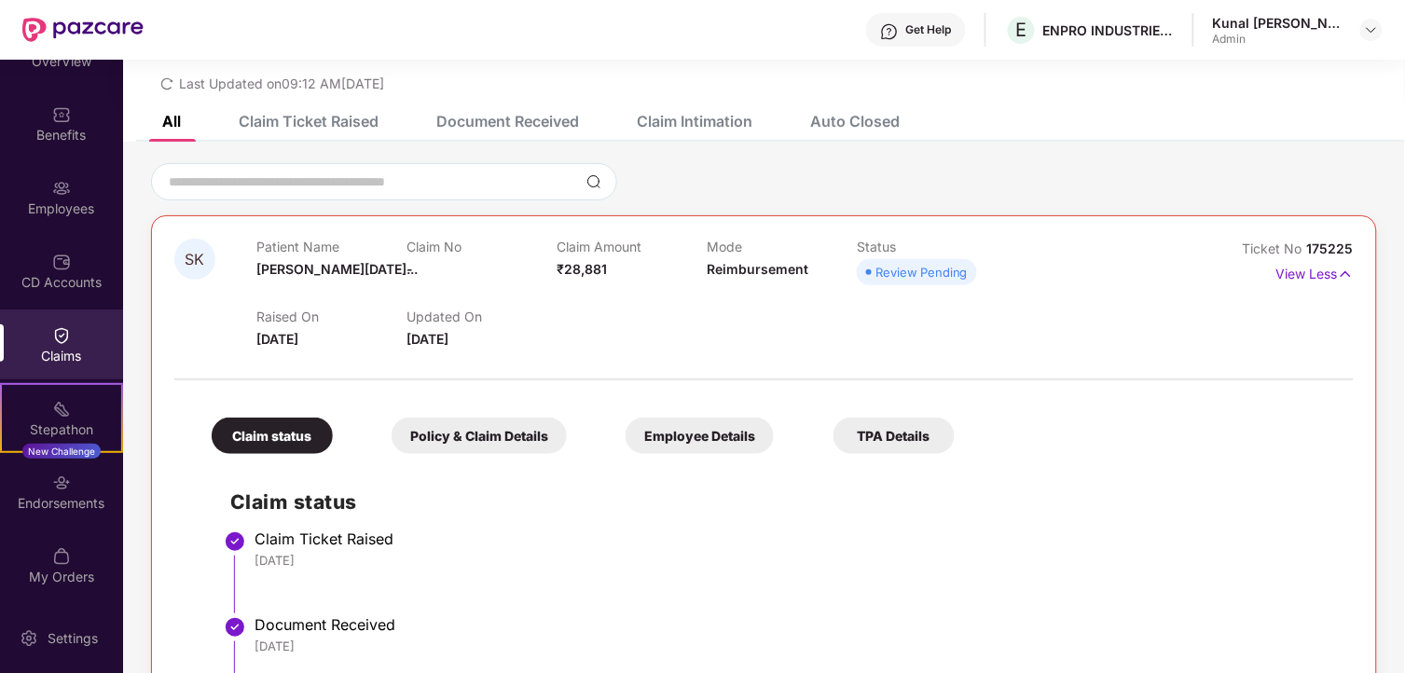
click at [497, 436] on div "Policy & Claim Details" at bounding box center [479, 436] width 175 height 36
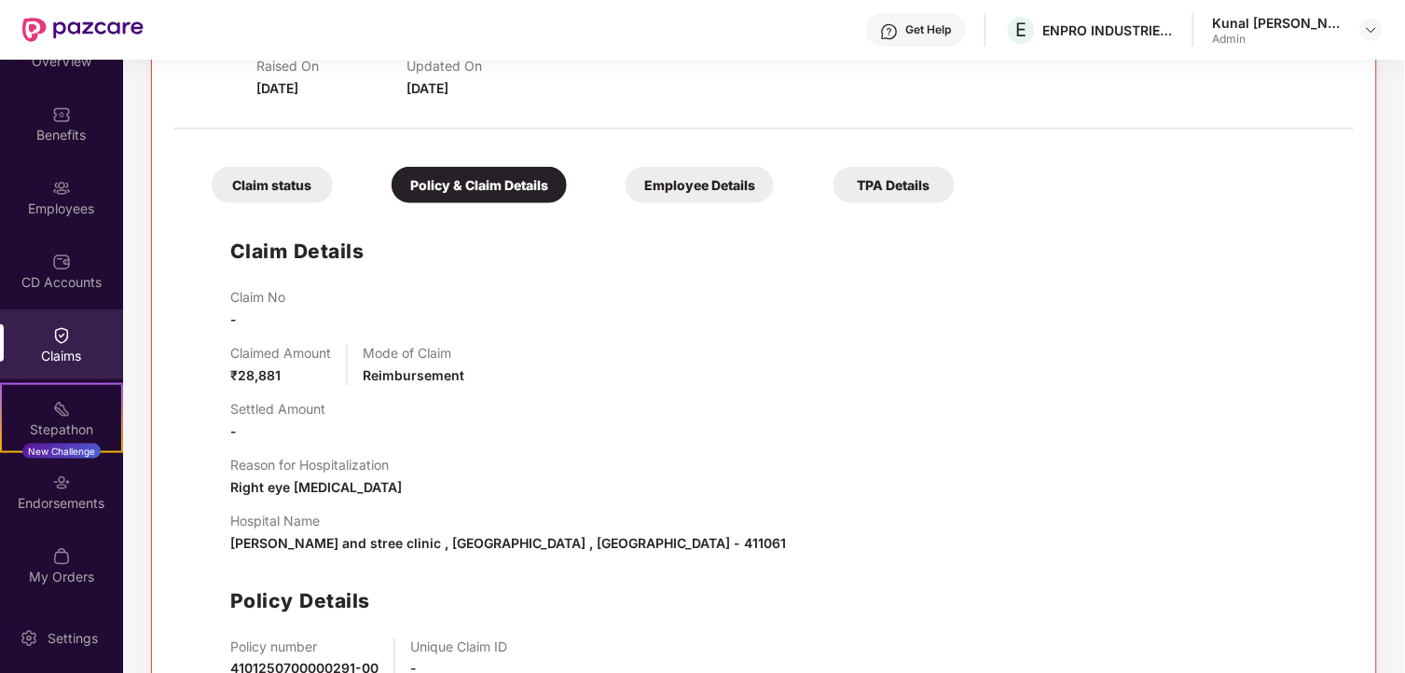
scroll to position [367, 0]
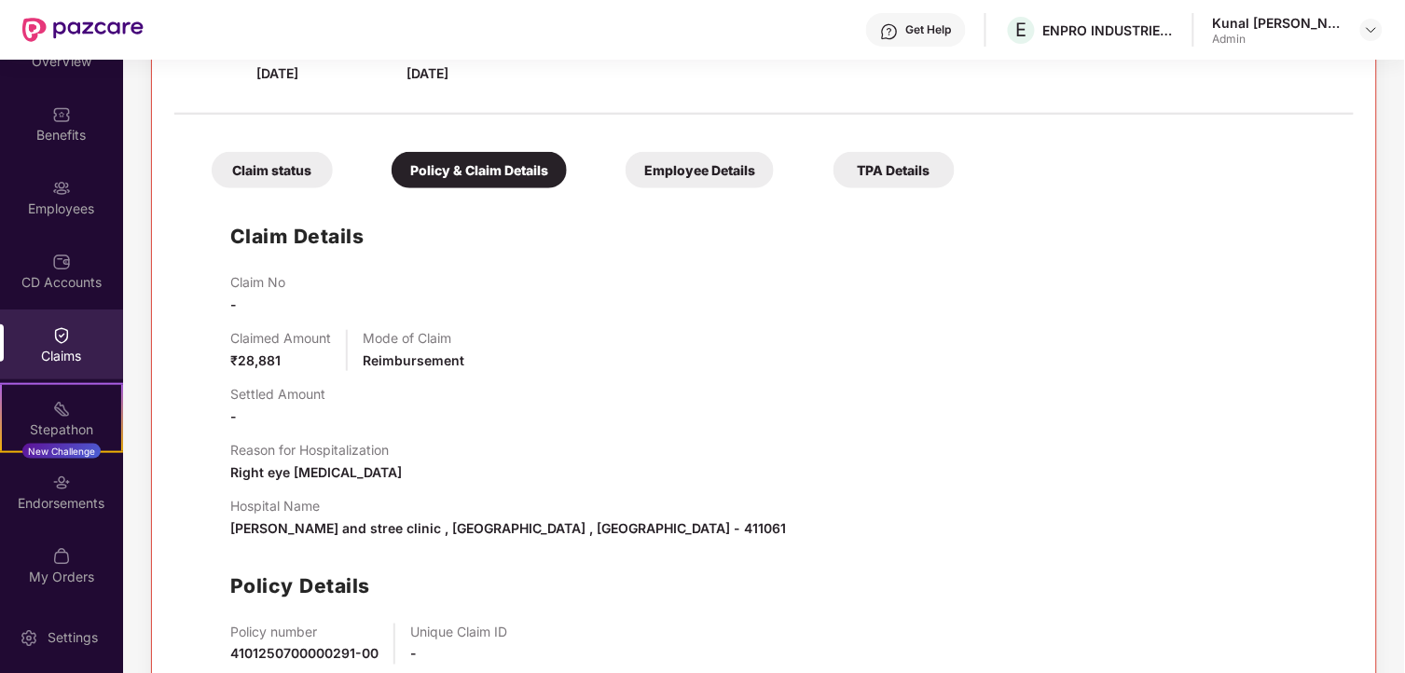
click at [690, 183] on div "Employee Details" at bounding box center [700, 170] width 148 height 36
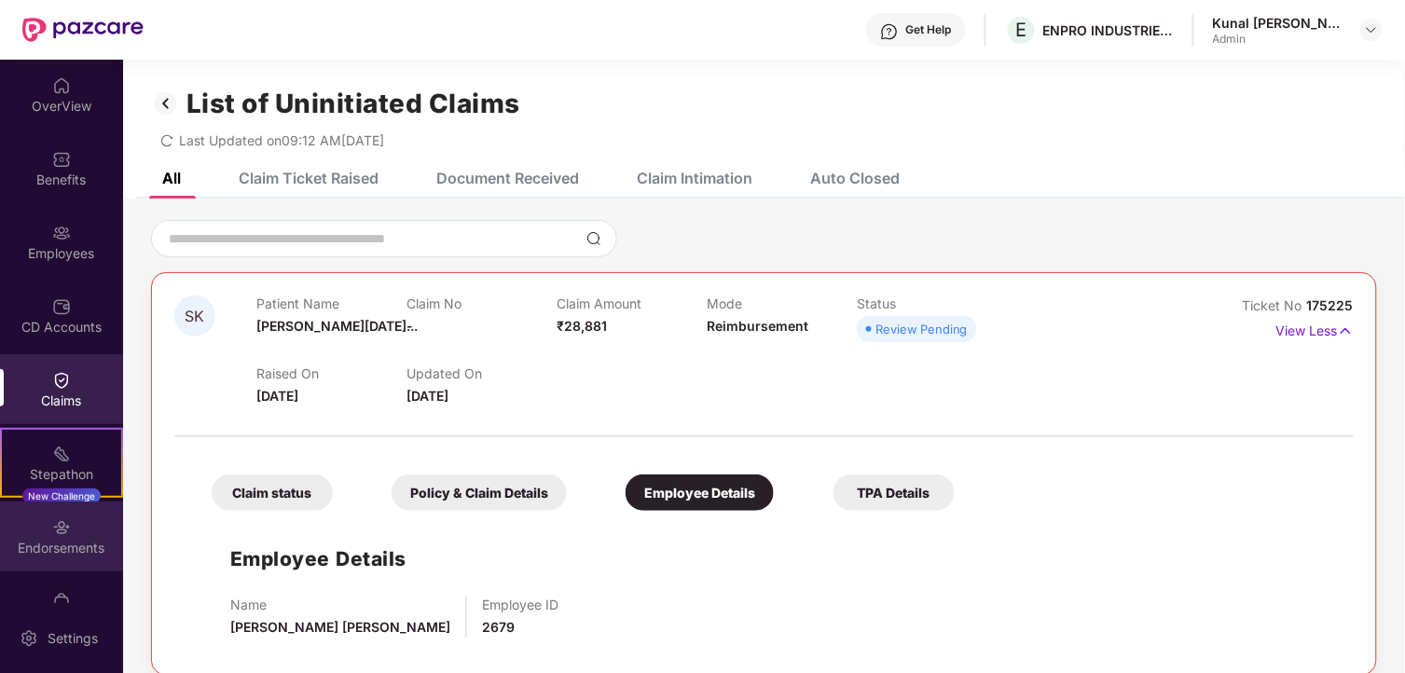
scroll to position [45, 0]
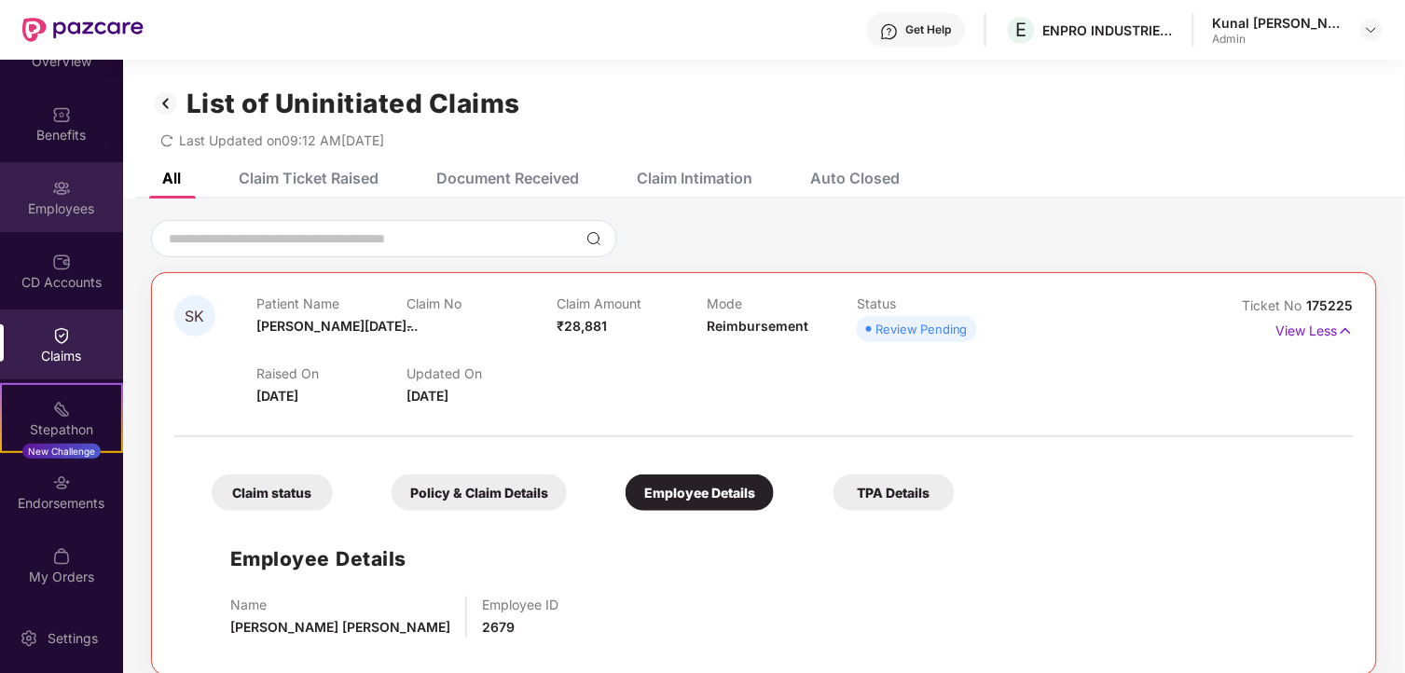
click at [65, 199] on div "Employees" at bounding box center [61, 208] width 123 height 19
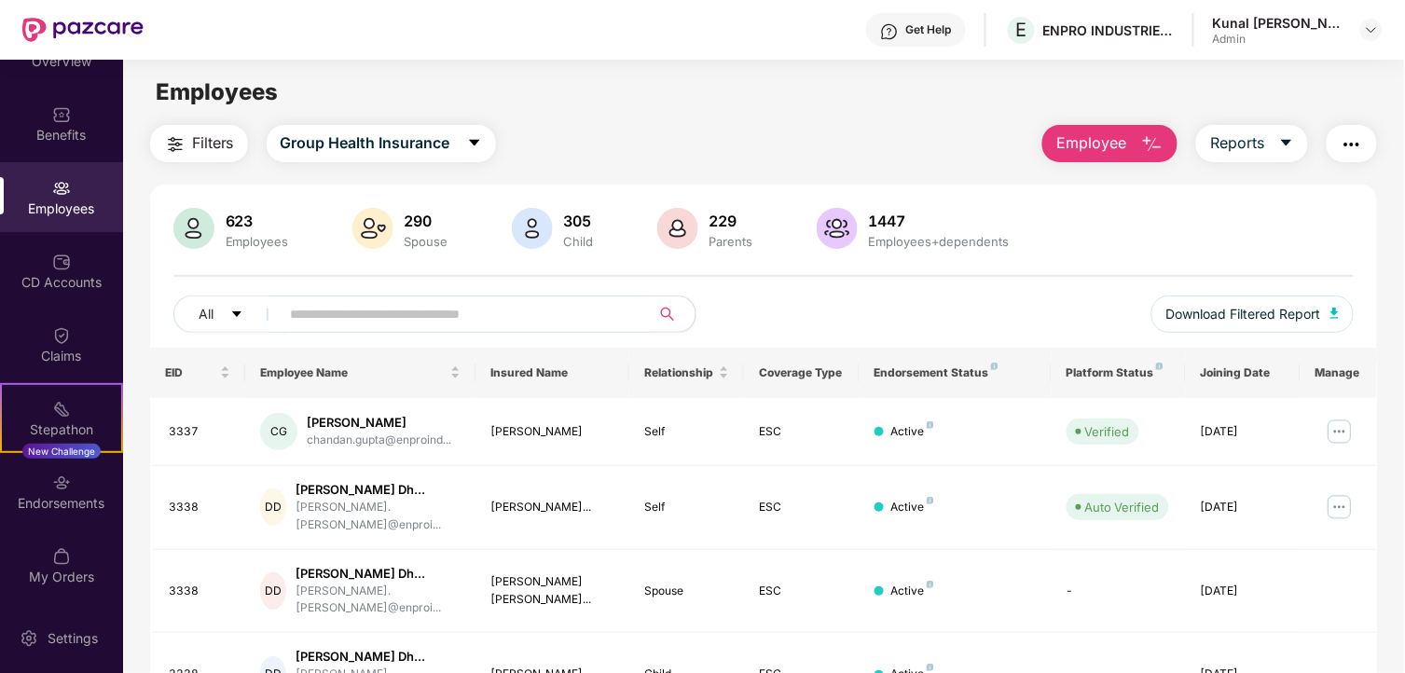
click at [417, 320] on input "text" at bounding box center [458, 314] width 335 height 28
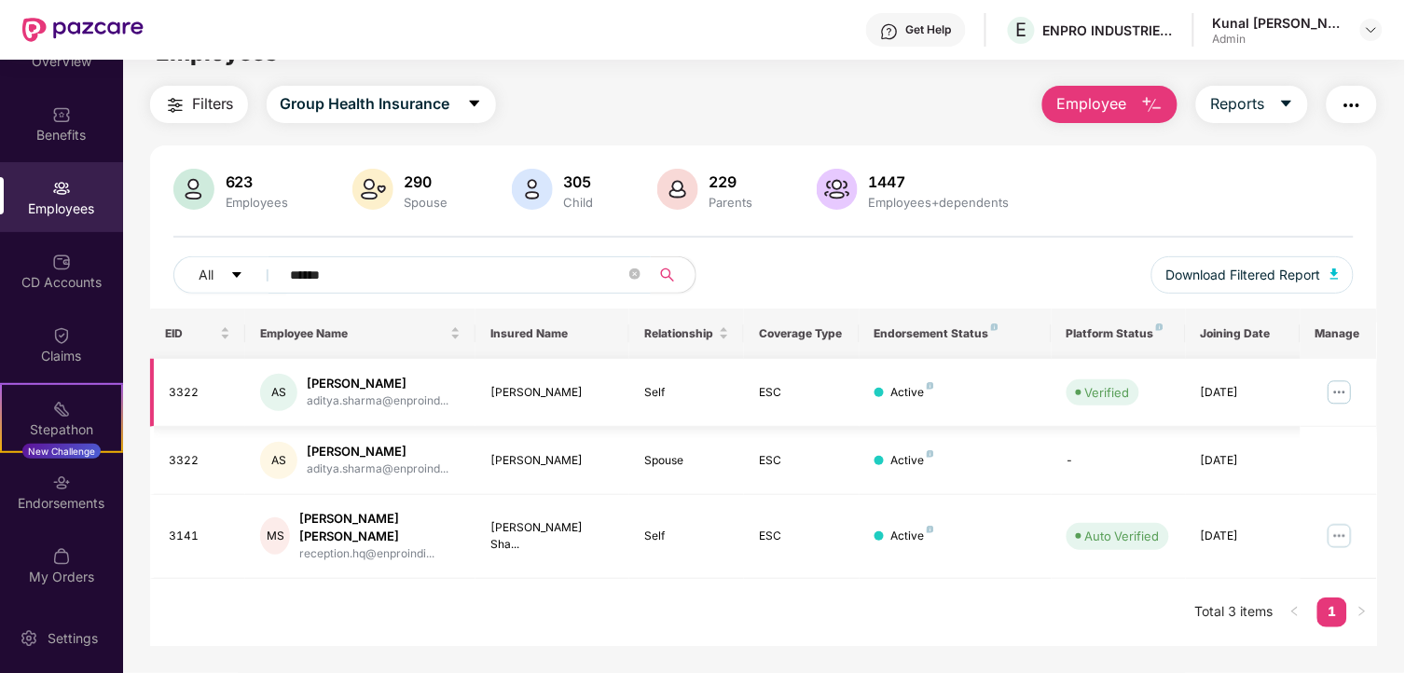
scroll to position [60, 0]
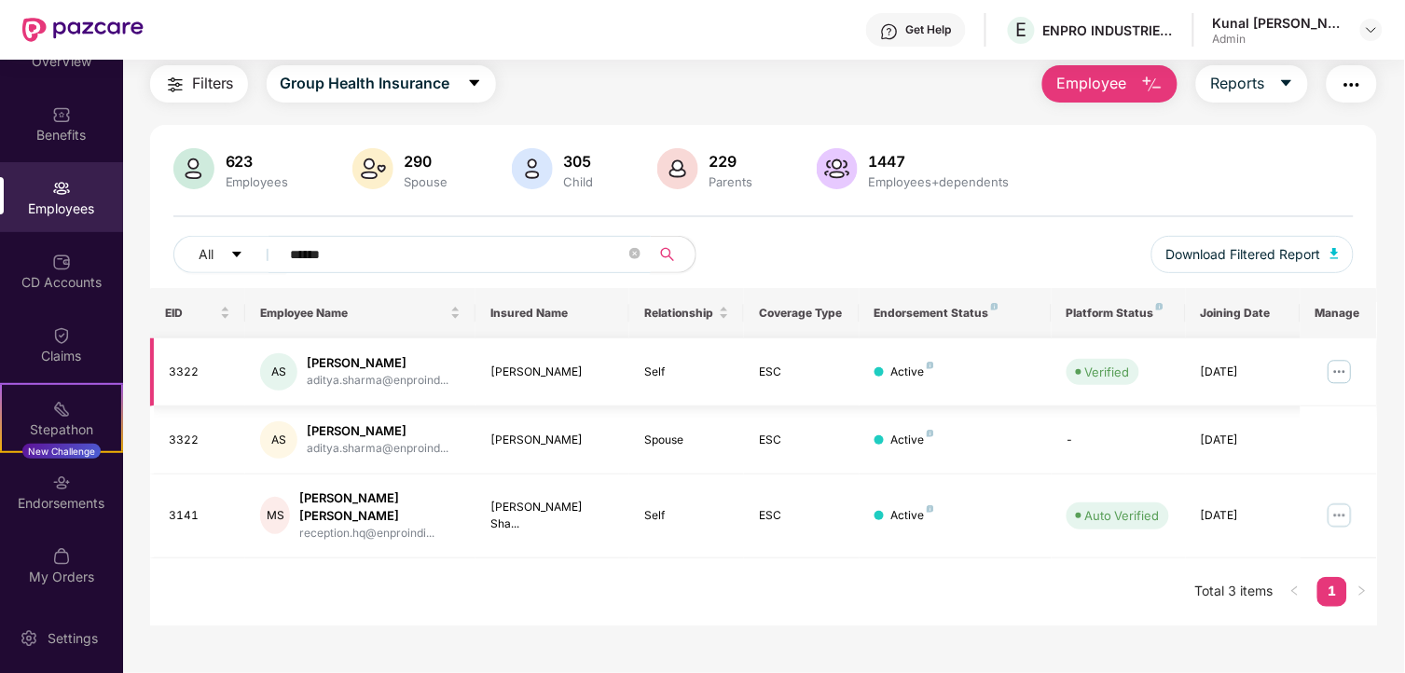
type input "******"
click at [1333, 370] on img at bounding box center [1340, 372] width 30 height 30
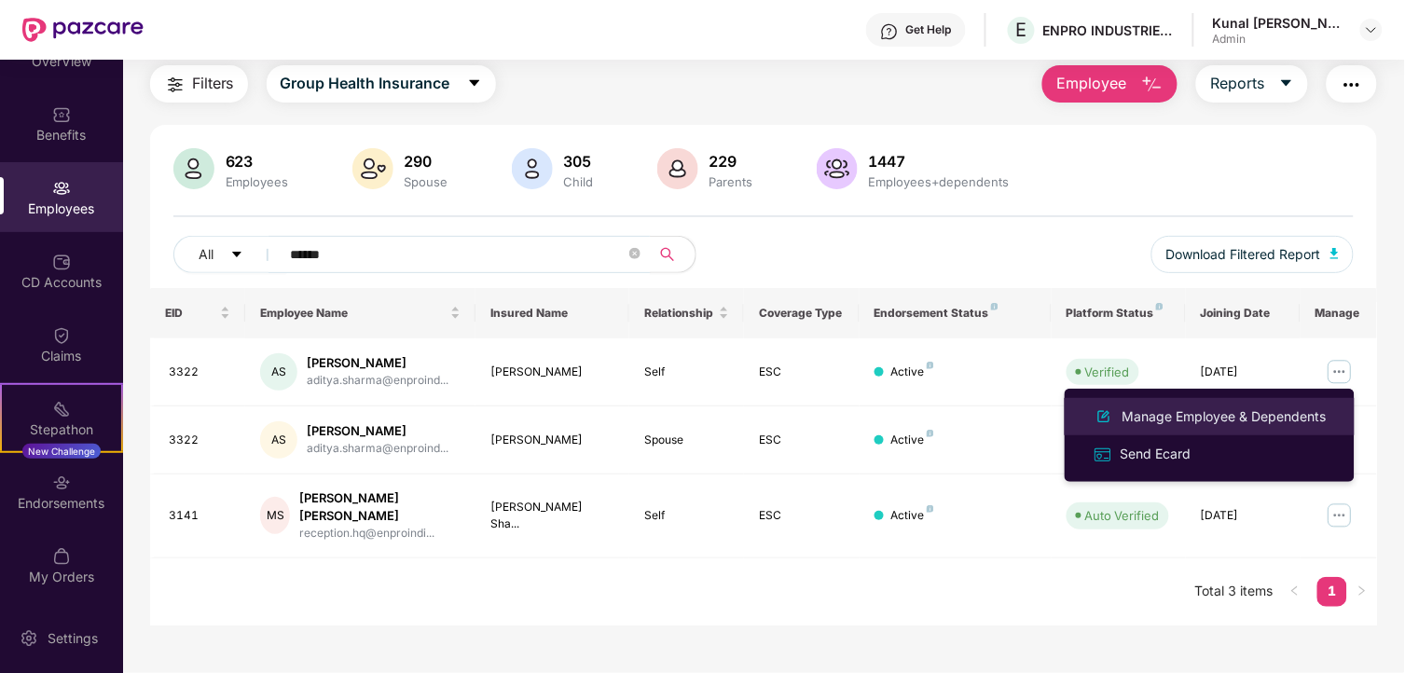
click at [1245, 403] on li "Manage Employee & Dependents" at bounding box center [1210, 416] width 290 height 37
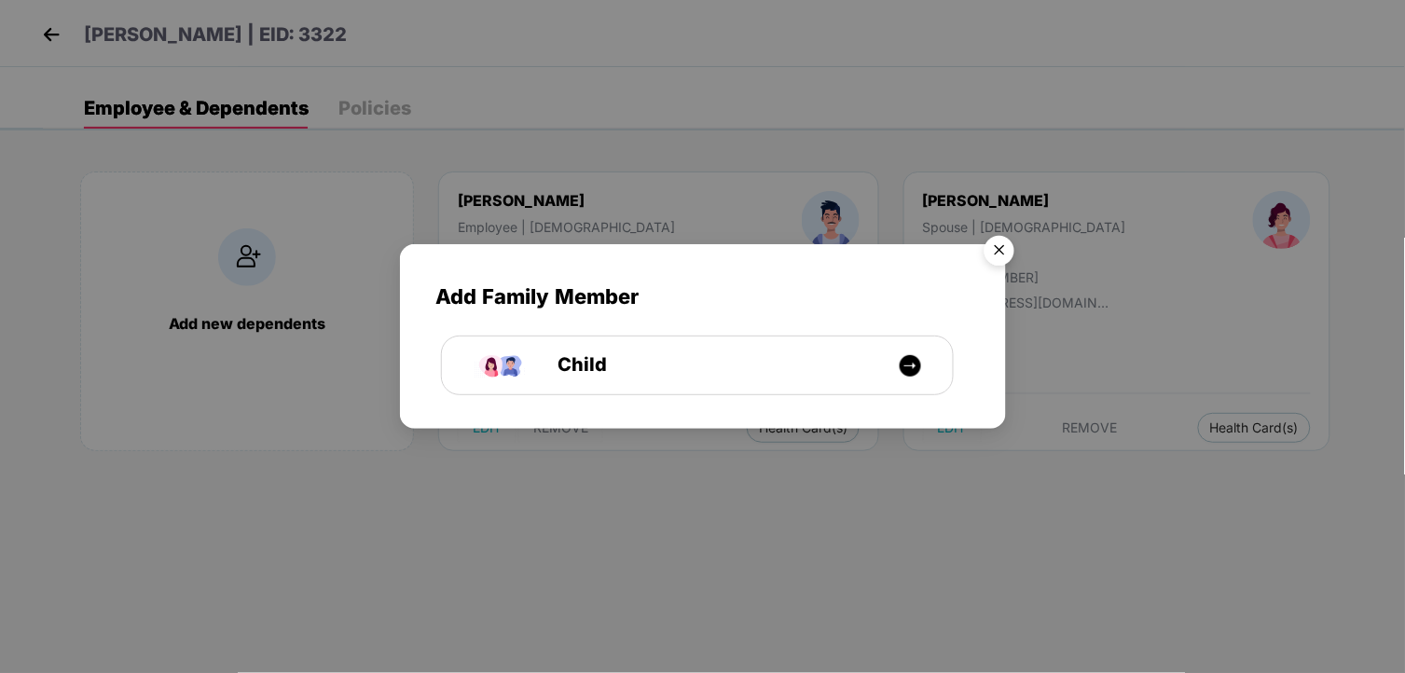
click at [1009, 255] on img "Close" at bounding box center [999, 253] width 52 height 52
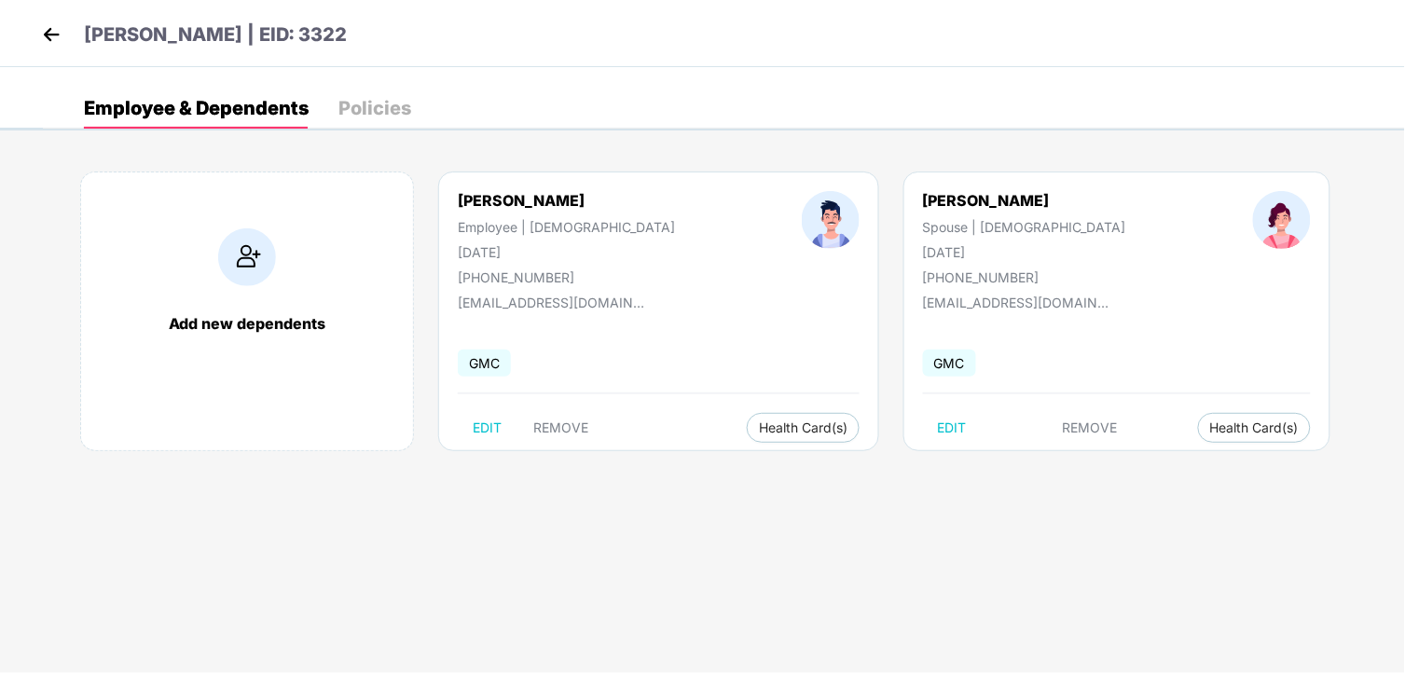
click at [66, 34] on header "Aditya Sharma | EID: 3322" at bounding box center [192, 38] width 310 height 34
